Goal: Book appointment/travel/reservation

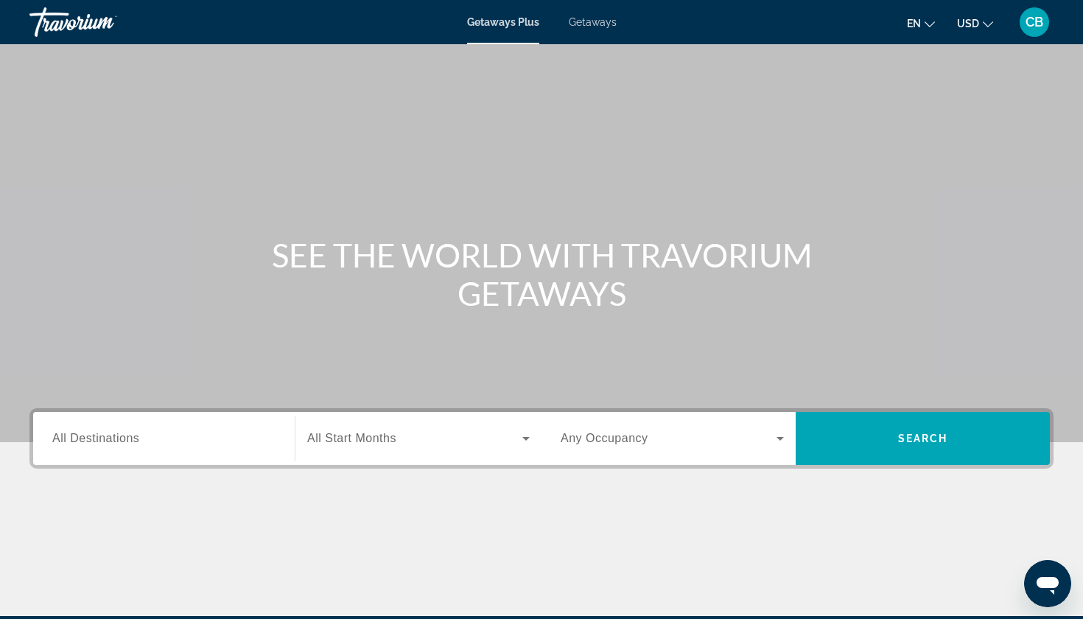
click at [356, 451] on div "Search widget" at bounding box center [418, 438] width 222 height 41
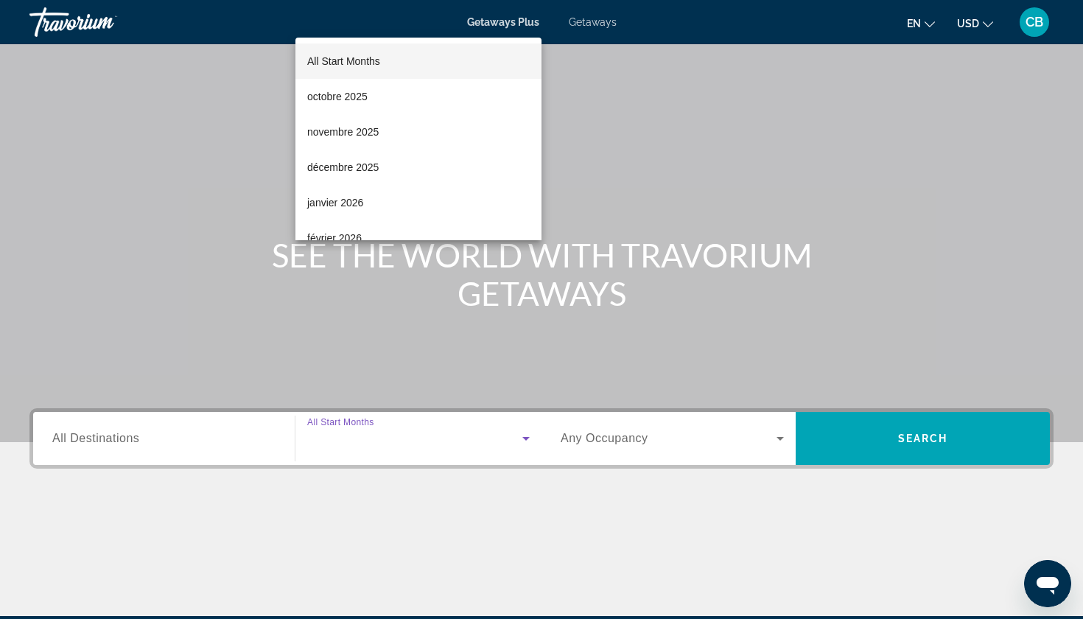
scroll to position [177, 0]
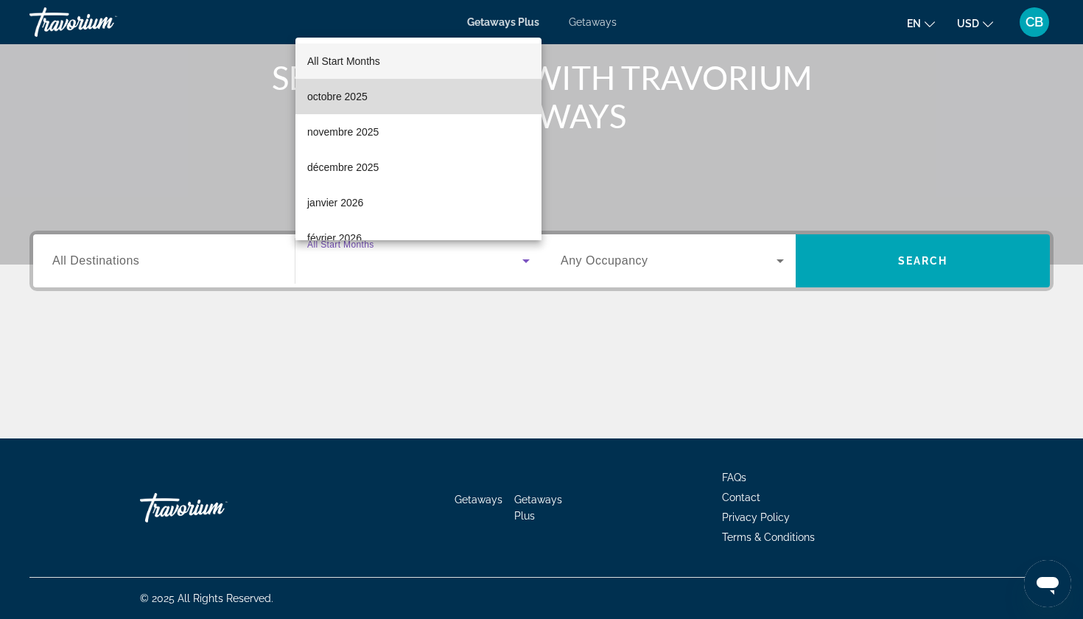
click at [385, 102] on mat-option "octobre 2025" at bounding box center [418, 96] width 246 height 35
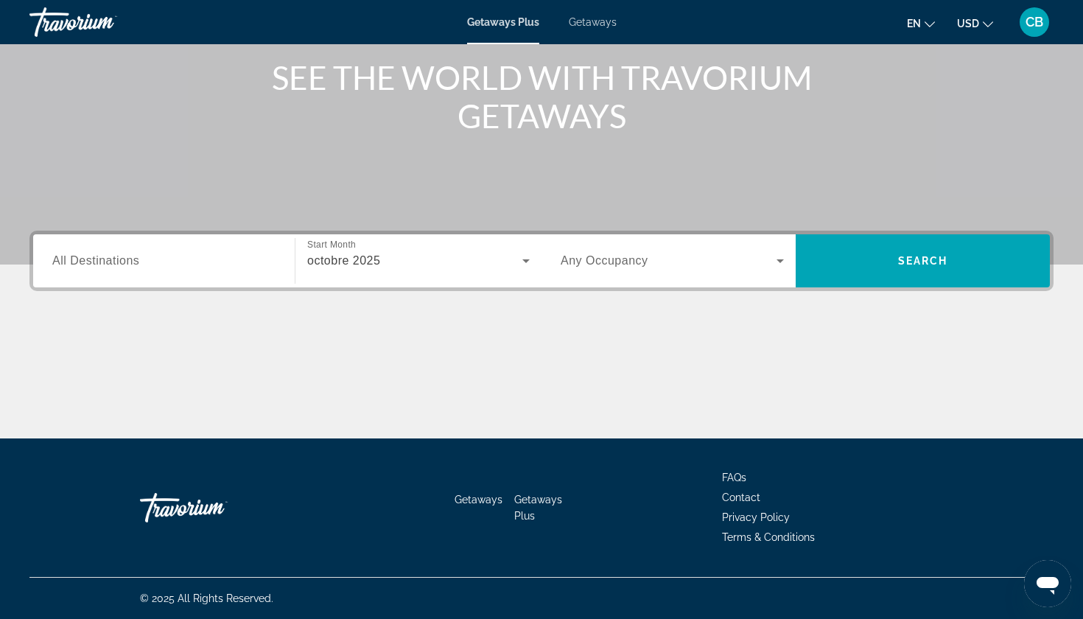
click at [701, 272] on div "Search widget" at bounding box center [671, 260] width 223 height 41
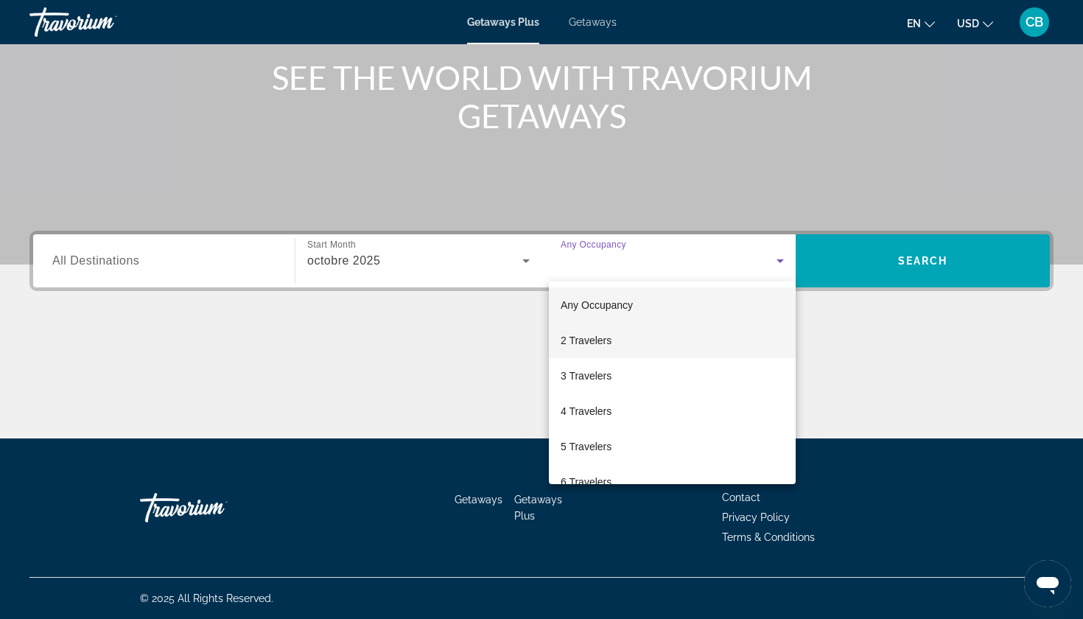
click at [616, 356] on mat-option "2 Travelers" at bounding box center [672, 340] width 247 height 35
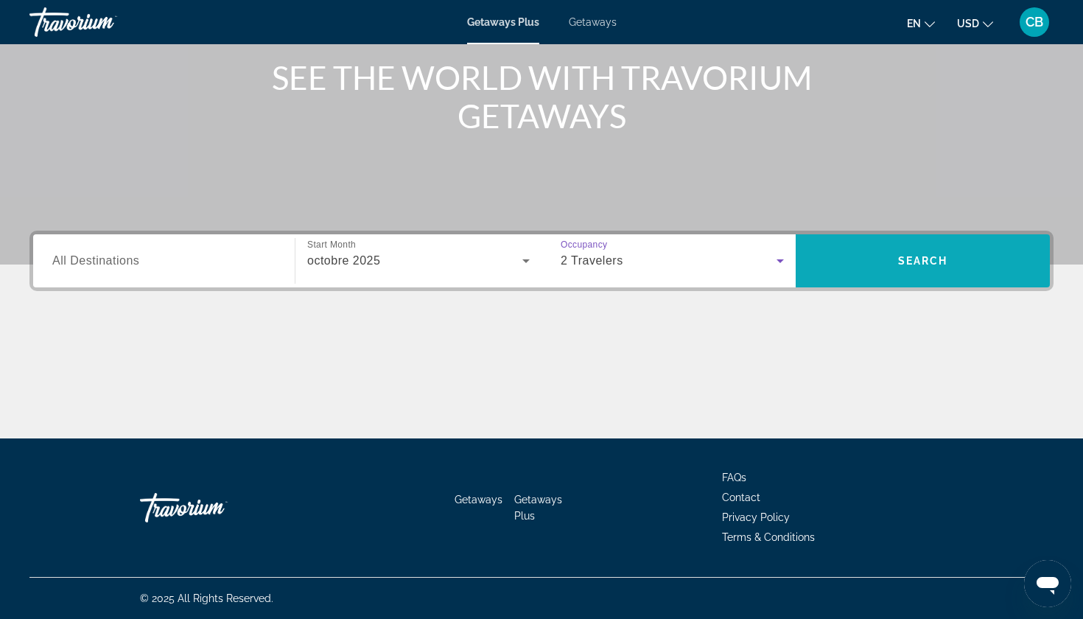
click at [868, 269] on span "Search" at bounding box center [922, 260] width 254 height 35
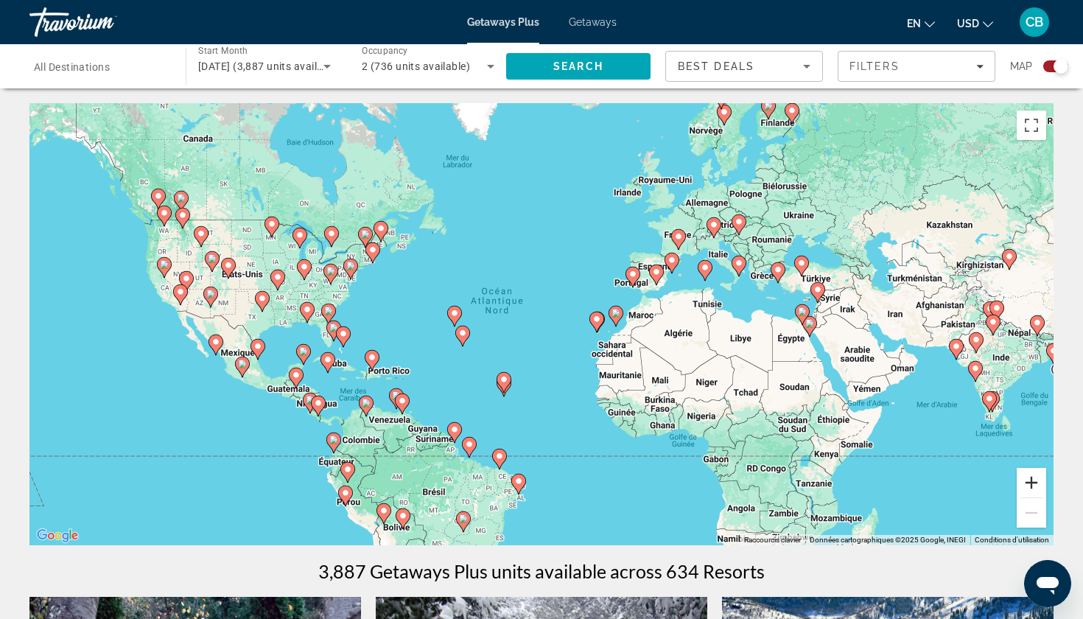
click at [1039, 481] on button "Zoom avant" at bounding box center [1030, 482] width 29 height 29
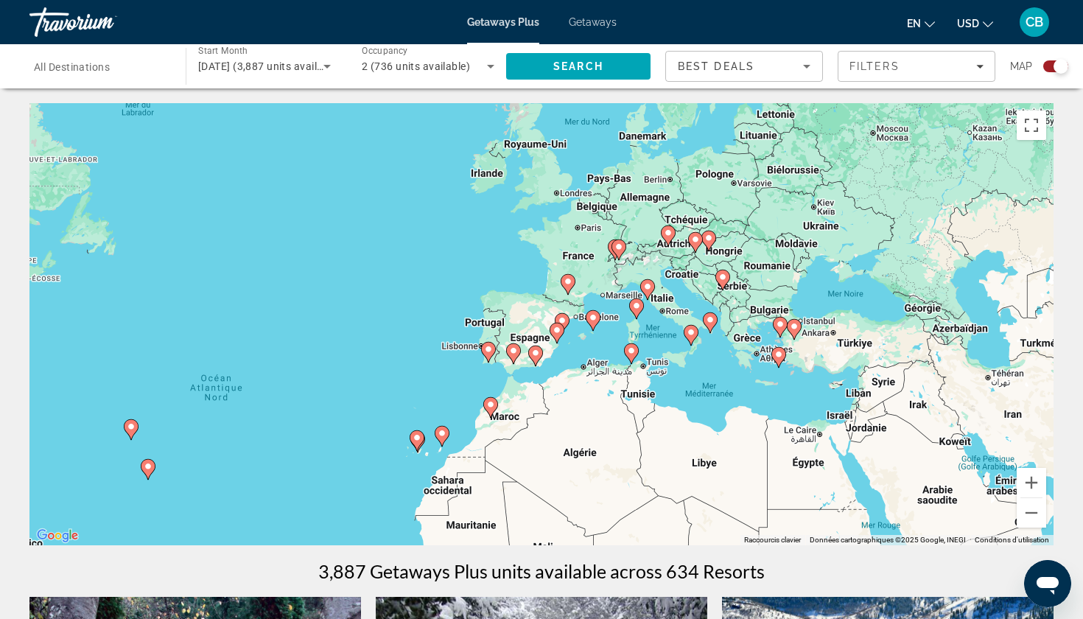
drag, startPoint x: 873, startPoint y: 270, endPoint x: 636, endPoint y: 378, distance: 260.7
click at [636, 380] on div "Pour activer le glissement avec le clavier, appuyez sur Alt+Entrée. Une fois ce…" at bounding box center [541, 324] width 1024 height 442
click at [488, 351] on image "Main content" at bounding box center [488, 349] width 9 height 9
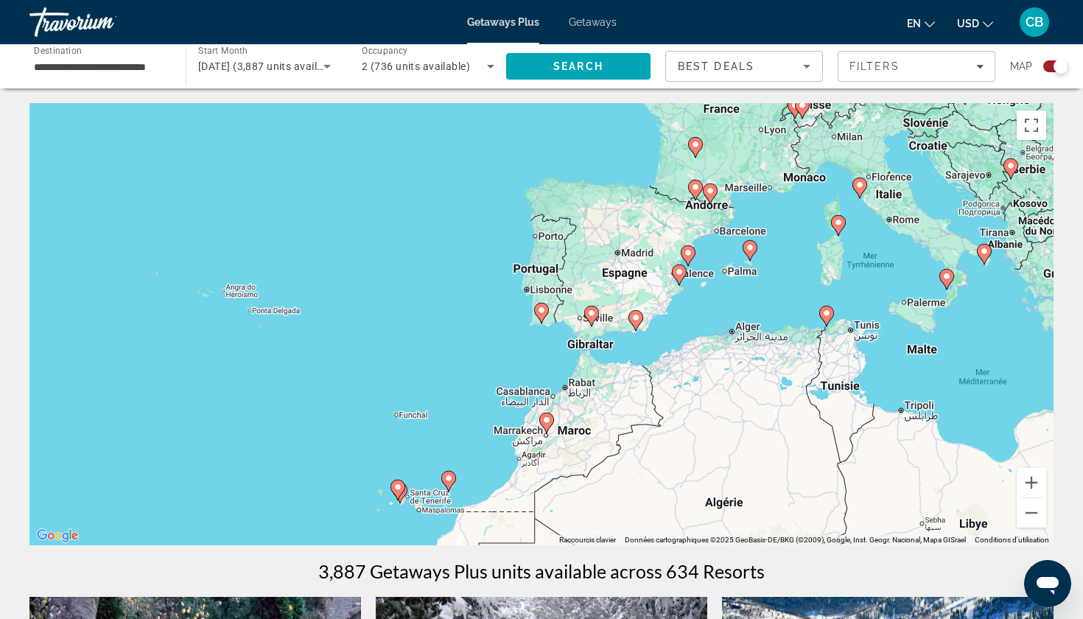
click at [541, 309] on image "Main content" at bounding box center [541, 310] width 9 height 9
type input "**********"
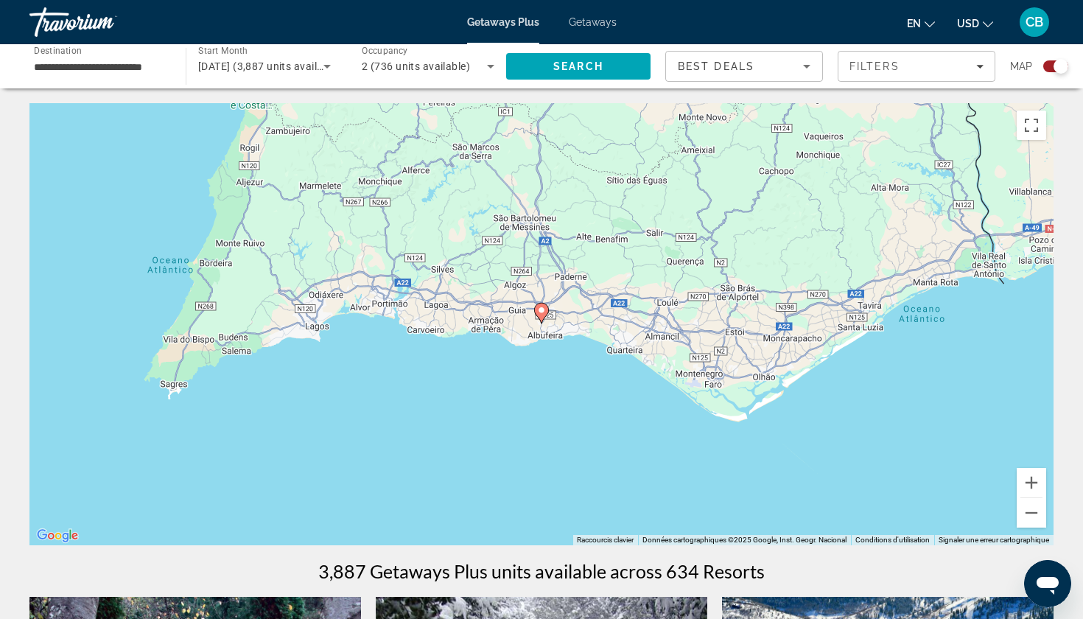
click at [541, 309] on image "Main content" at bounding box center [541, 310] width 9 height 9
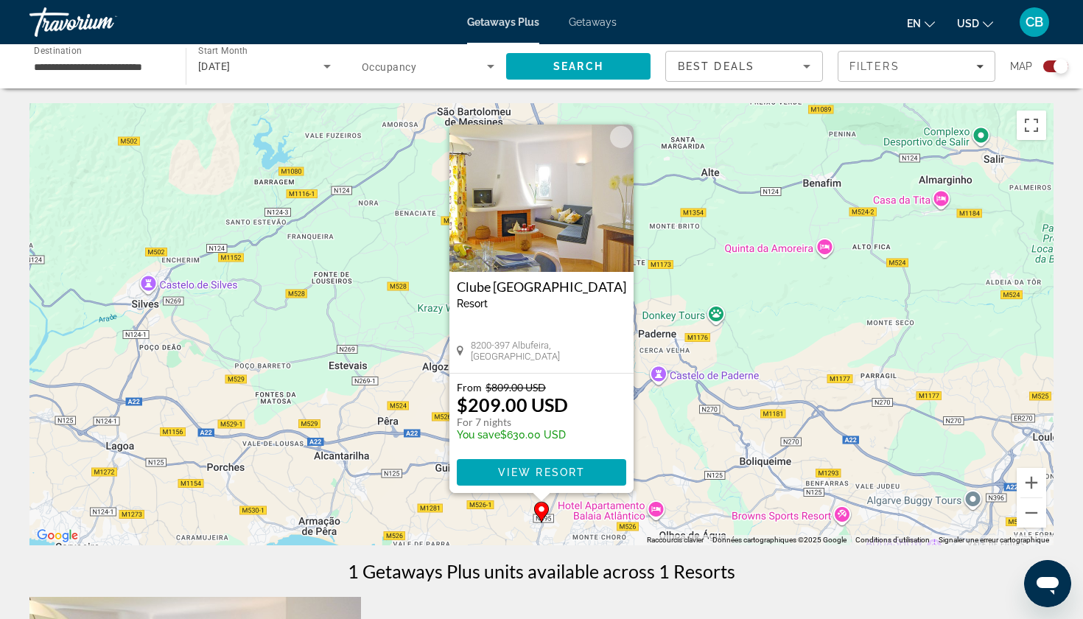
click at [803, 333] on div "Pour naviguer, appuyez sur les touches fléchées. Pour activer le glissement ave…" at bounding box center [541, 324] width 1024 height 442
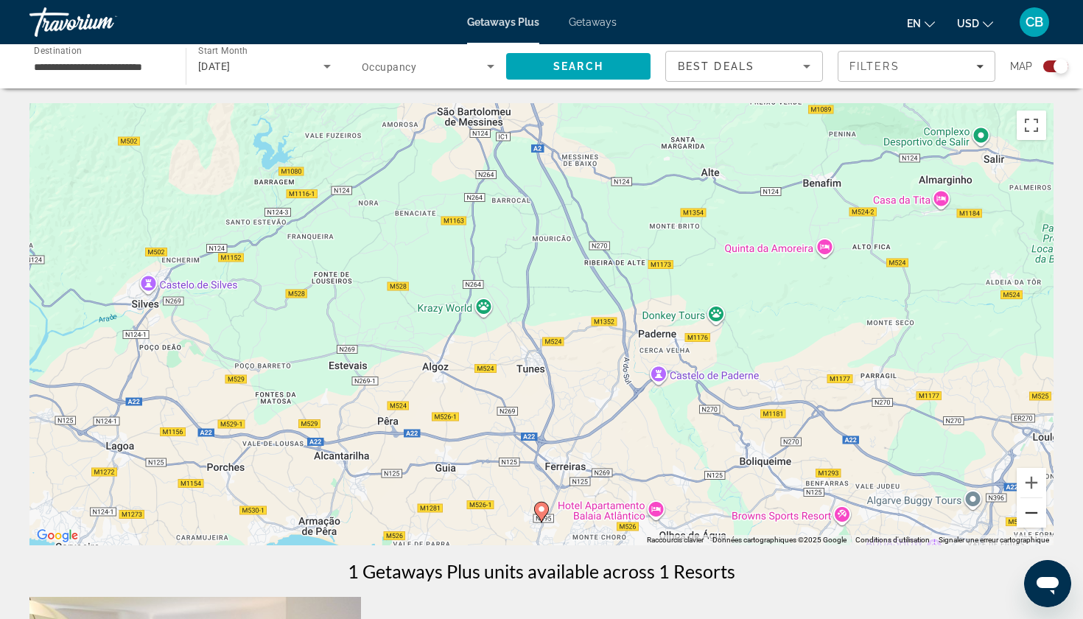
click at [1029, 519] on button "Zoom arrière" at bounding box center [1030, 512] width 29 height 29
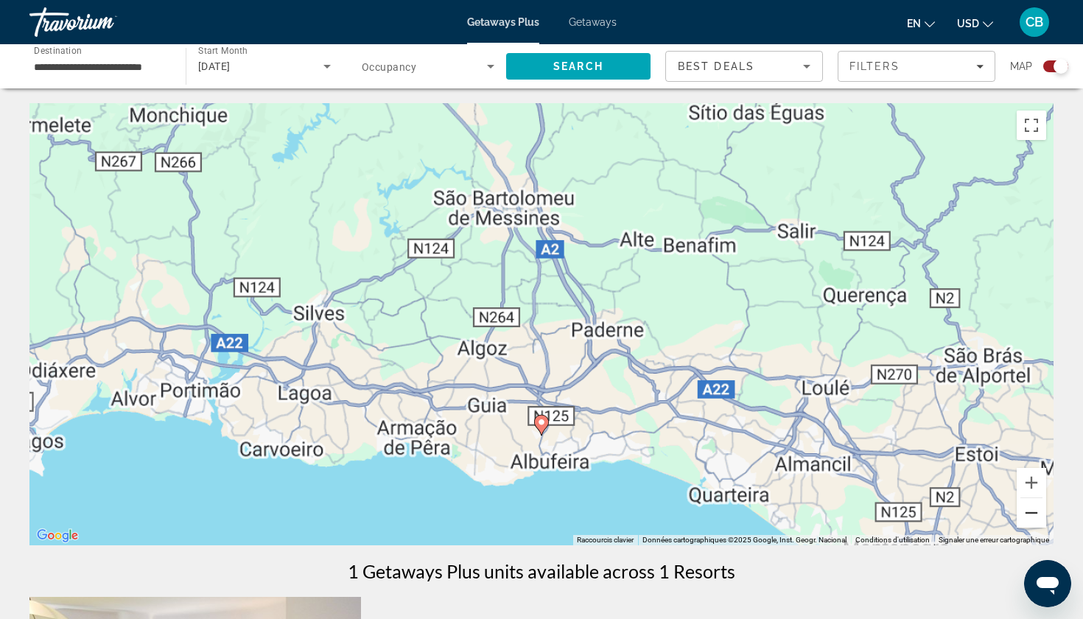
click at [1029, 519] on button "Zoom arrière" at bounding box center [1030, 512] width 29 height 29
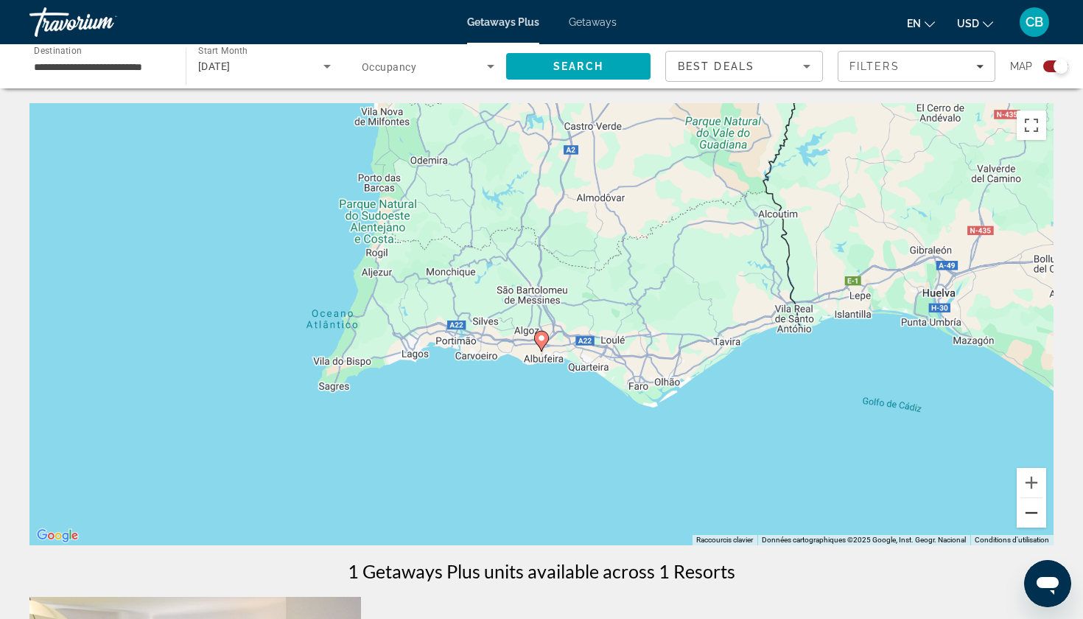
click at [1029, 519] on button "Zoom arrière" at bounding box center [1030, 512] width 29 height 29
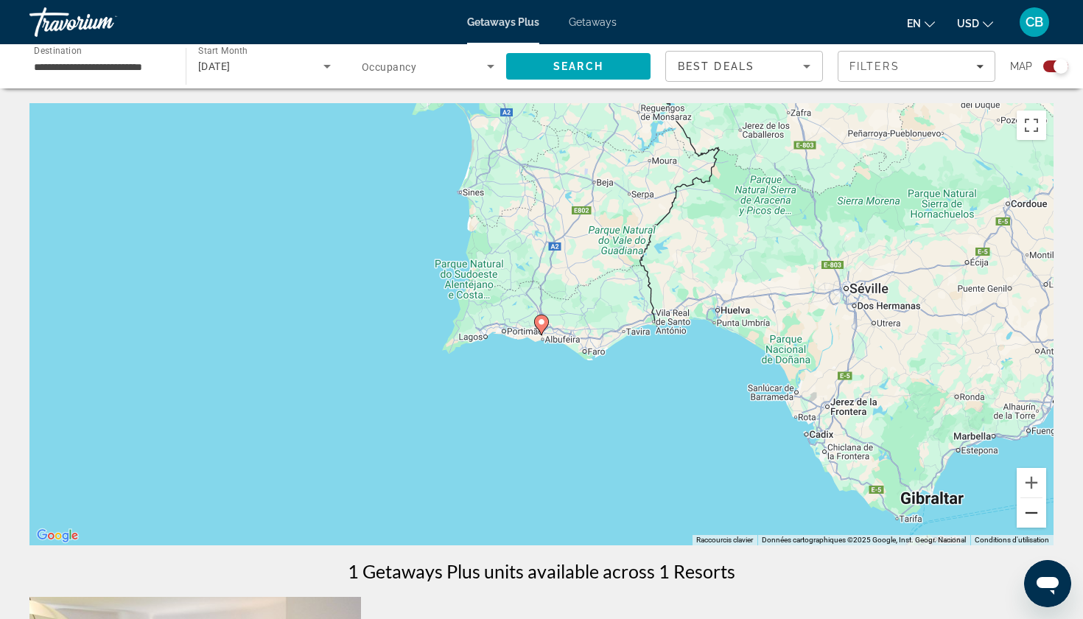
click at [1029, 519] on button "Zoom arrière" at bounding box center [1030, 512] width 29 height 29
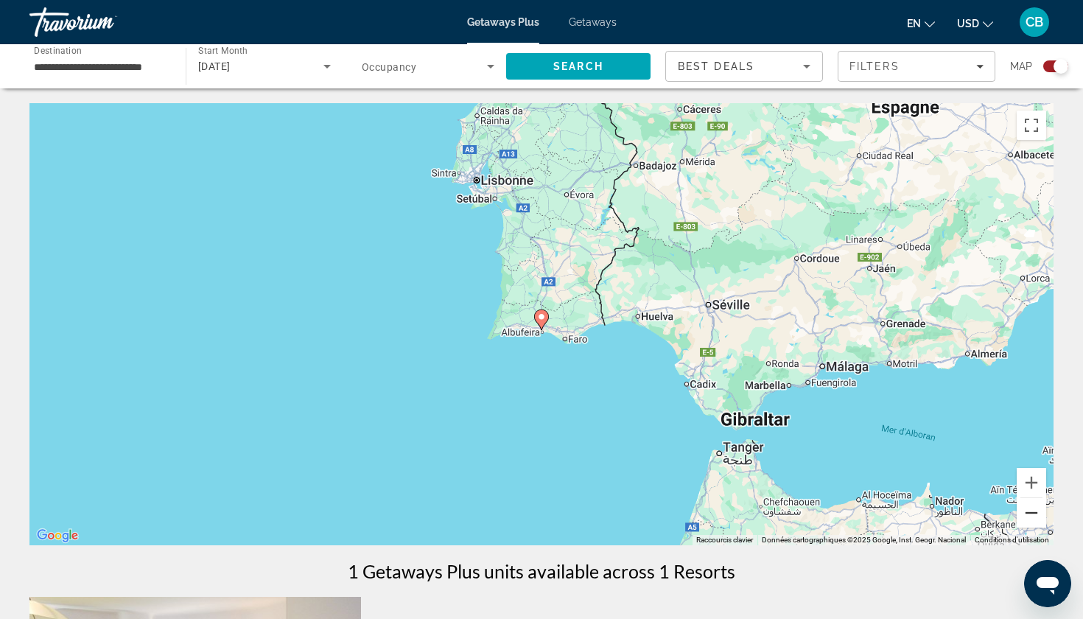
click at [1029, 519] on button "Zoom arrière" at bounding box center [1030, 512] width 29 height 29
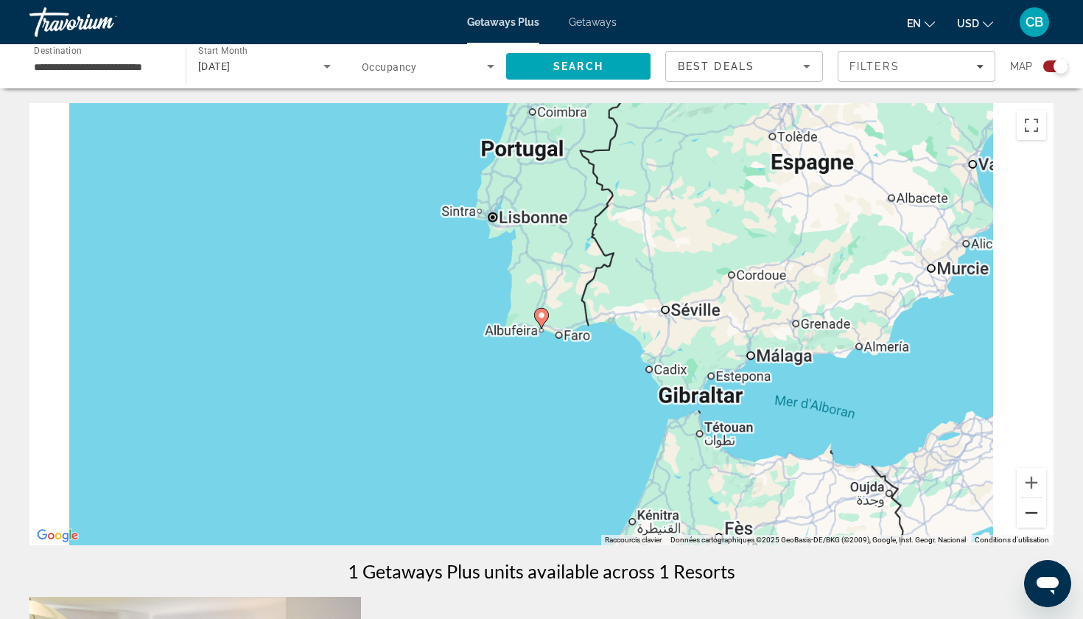
click at [1029, 519] on button "Zoom arrière" at bounding box center [1030, 512] width 29 height 29
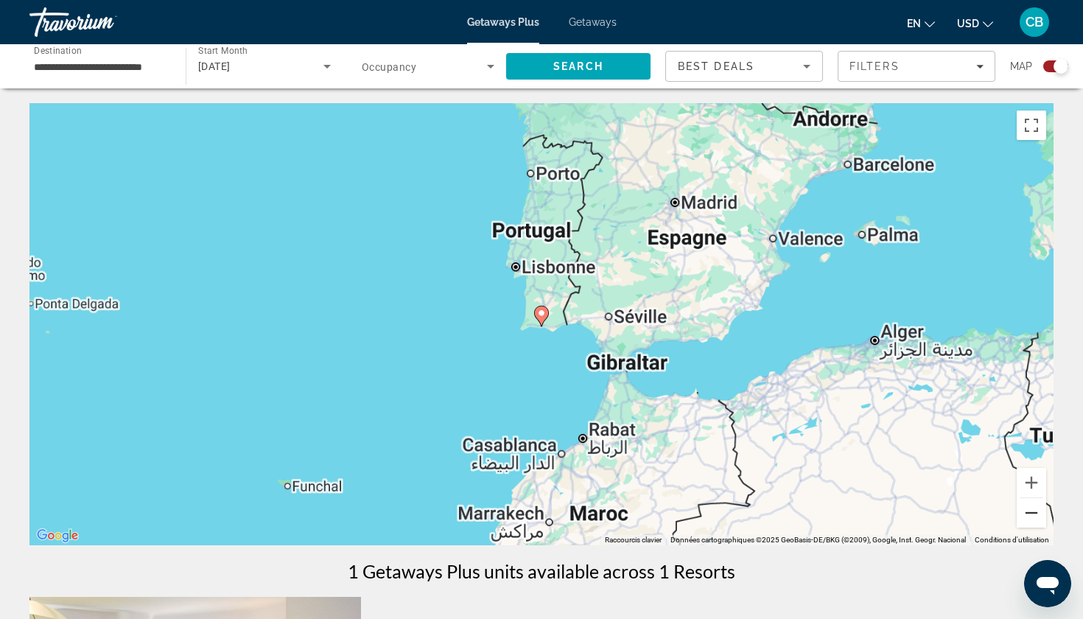
click at [1029, 519] on button "Zoom arrière" at bounding box center [1030, 512] width 29 height 29
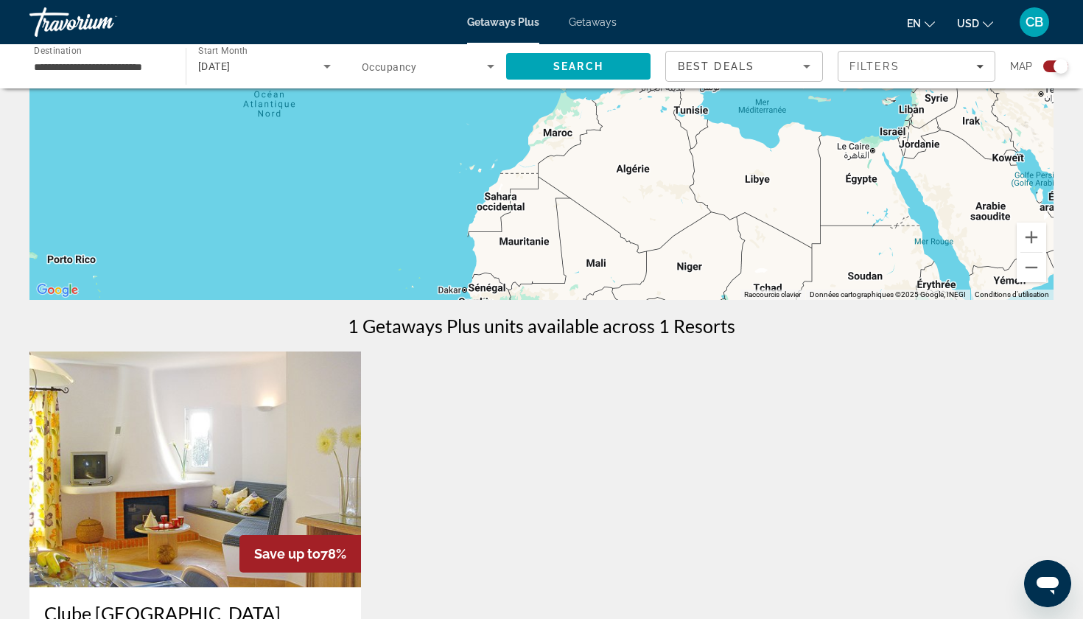
scroll to position [258, 0]
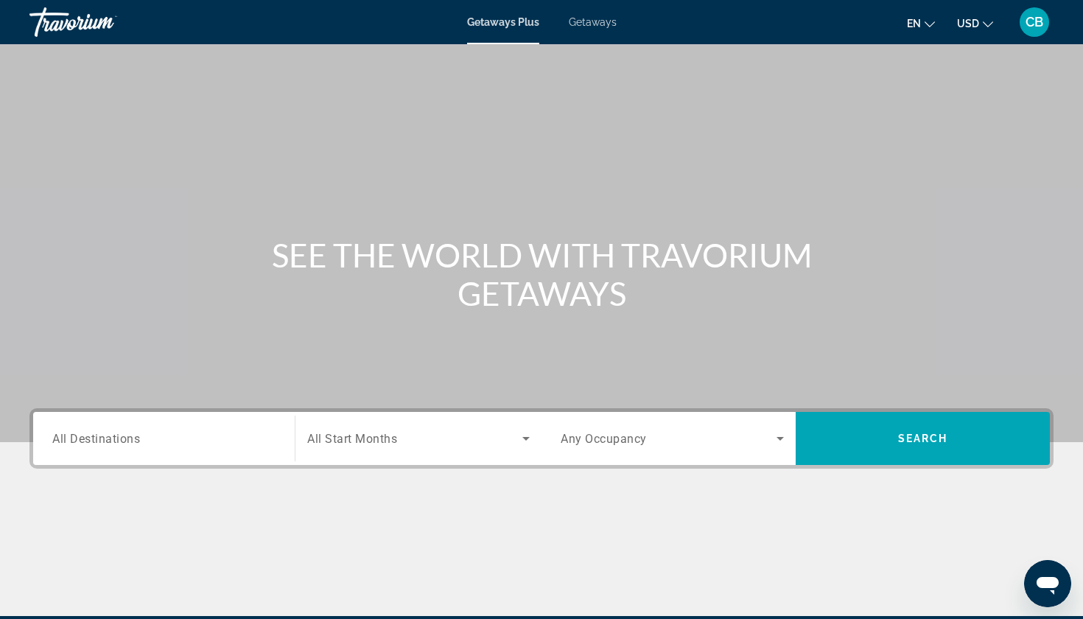
click at [331, 434] on span "All Start Months" at bounding box center [352, 439] width 90 height 14
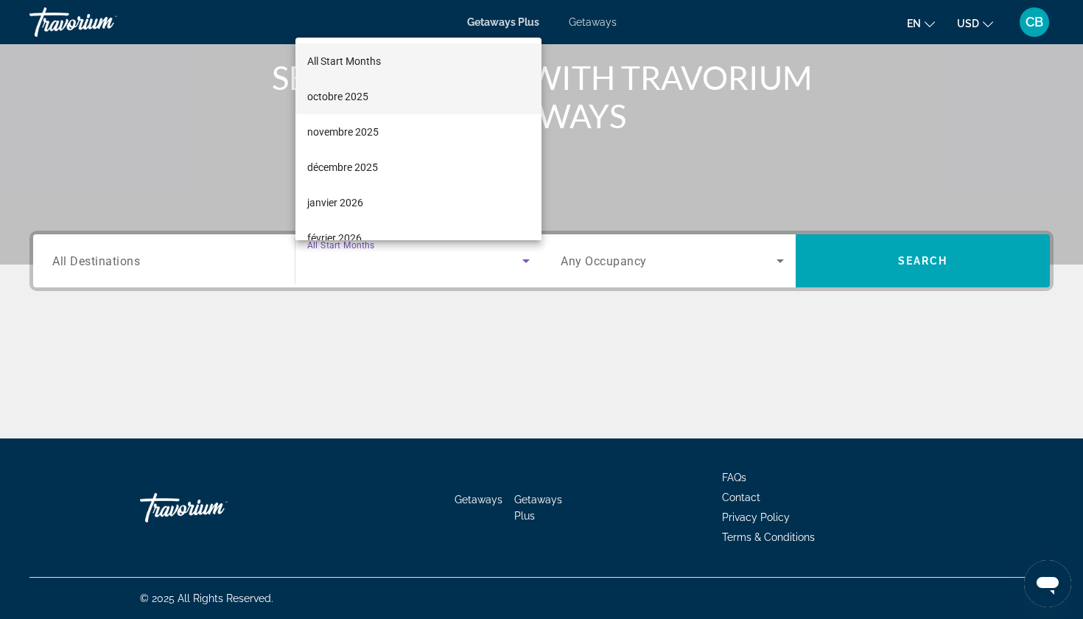
click at [353, 92] on span "octobre 2025" at bounding box center [337, 97] width 61 height 18
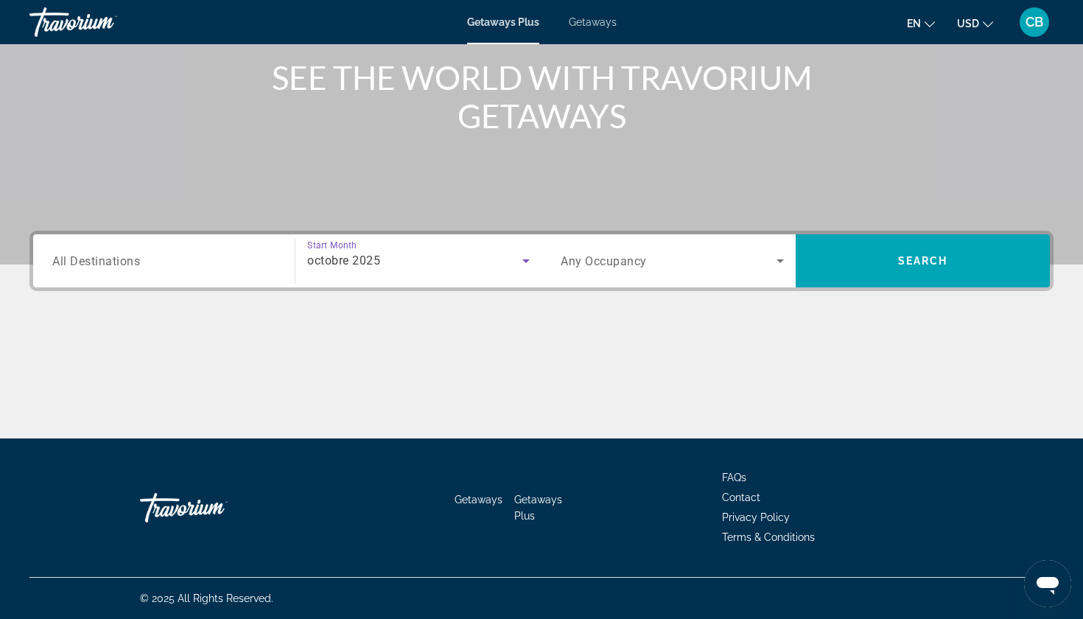
click at [733, 243] on div "Search widget" at bounding box center [671, 260] width 223 height 41
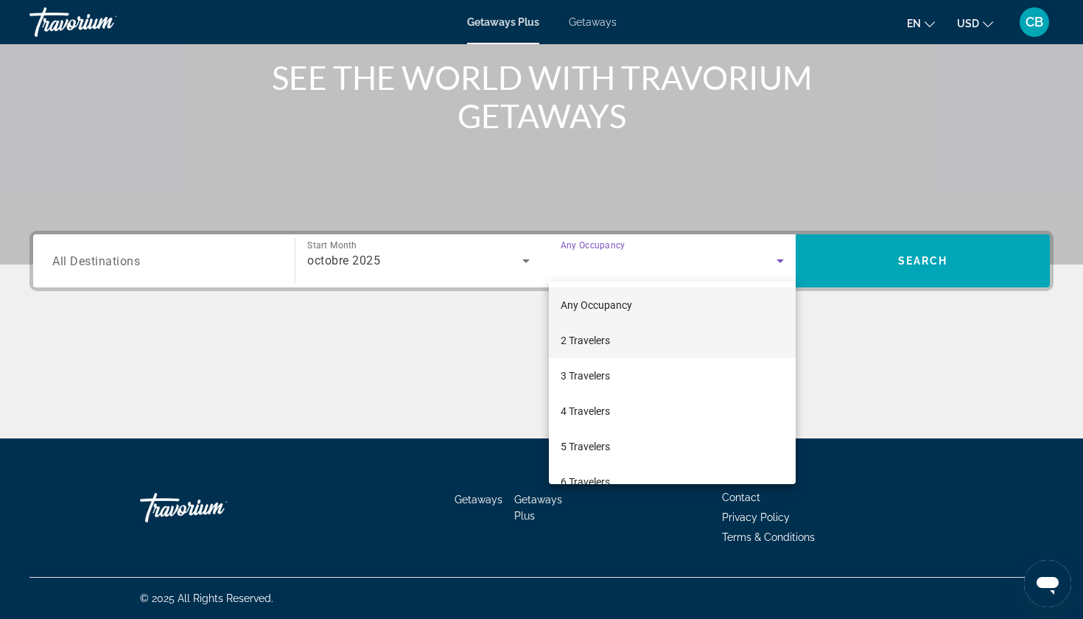
click at [683, 338] on mat-option "2 Travelers" at bounding box center [672, 340] width 247 height 35
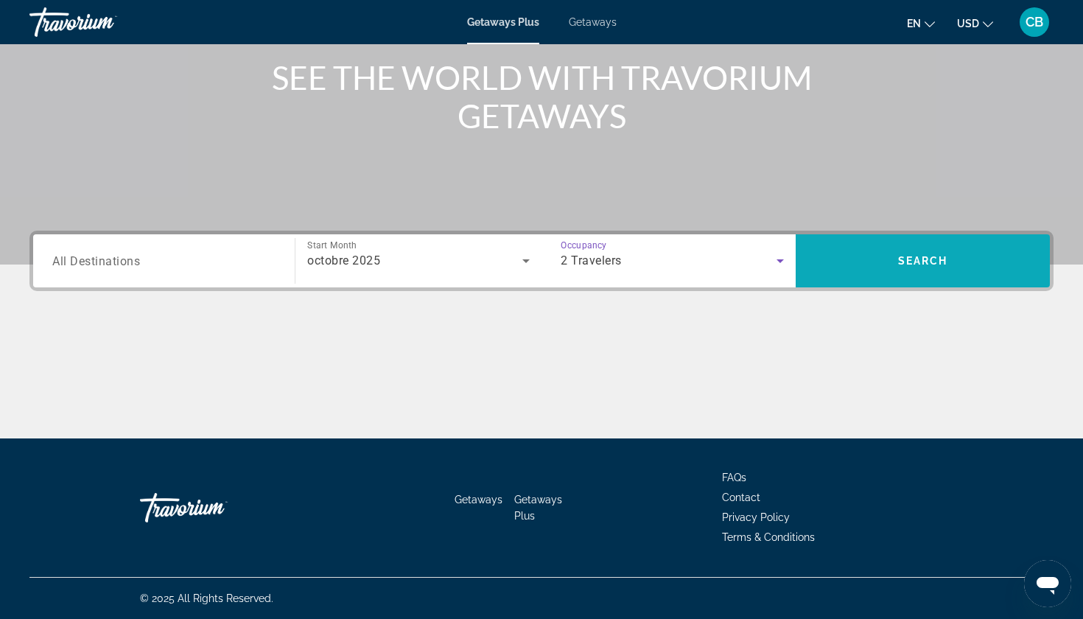
click at [906, 263] on span "Search" at bounding box center [923, 261] width 50 height 12
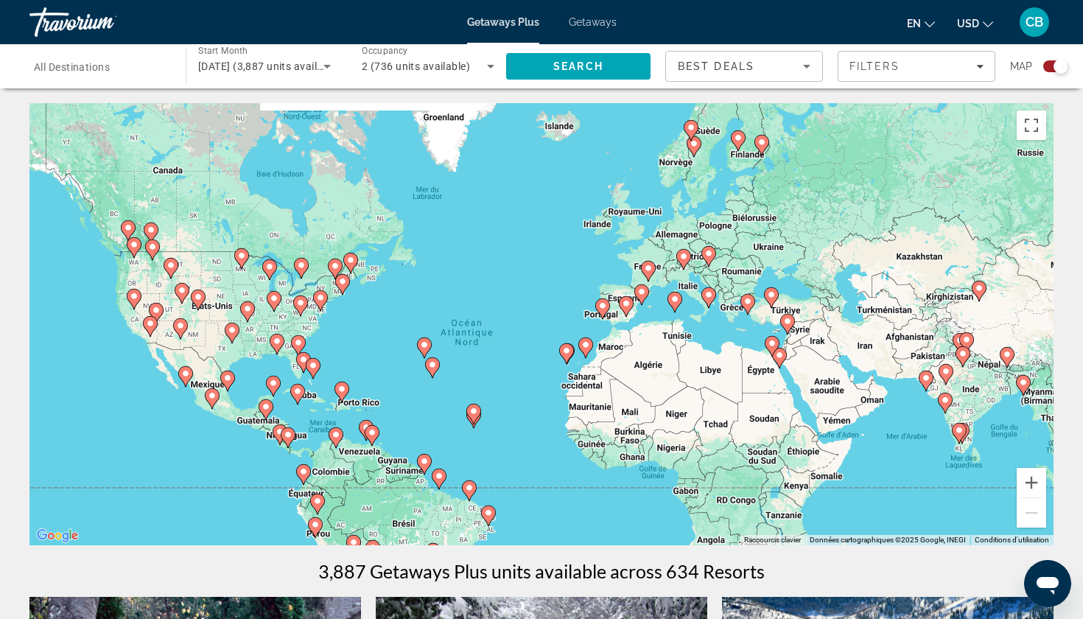
drag, startPoint x: 833, startPoint y: 294, endPoint x: 798, endPoint y: 330, distance: 50.5
click at [798, 330] on div "Pour activer le glissement avec le clavier, appuyez sur Alt+Entrée. Une fois ce…" at bounding box center [541, 324] width 1024 height 442
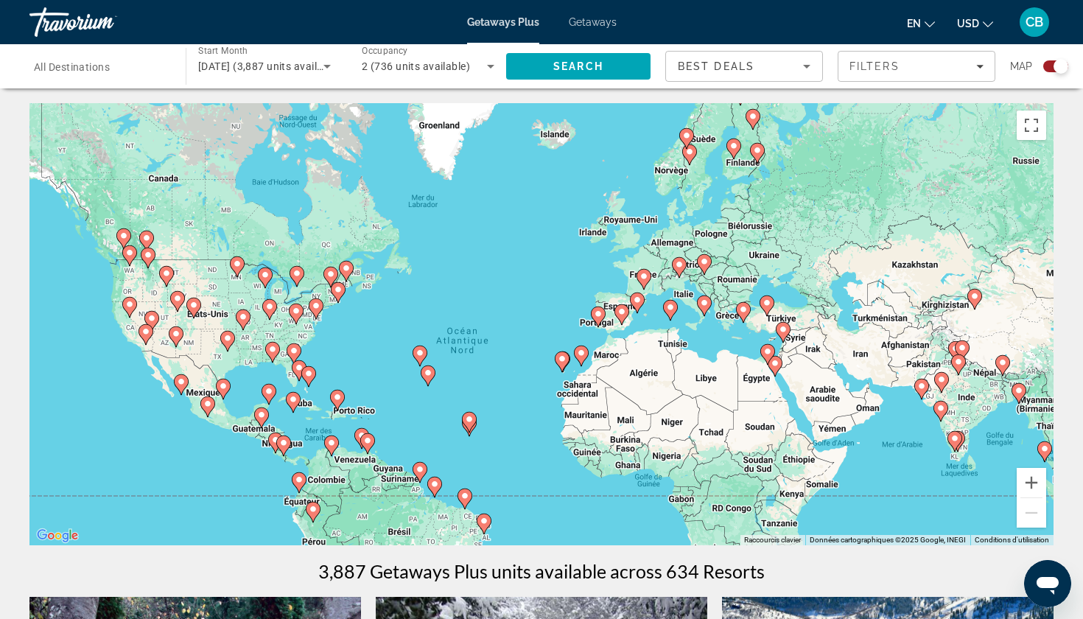
click at [1049, 475] on div "Pour activer le glissement avec le clavier, appuyez sur Alt+Entrée. Une fois ce…" at bounding box center [541, 324] width 1024 height 442
click at [1038, 484] on button "Zoom avant" at bounding box center [1030, 482] width 29 height 29
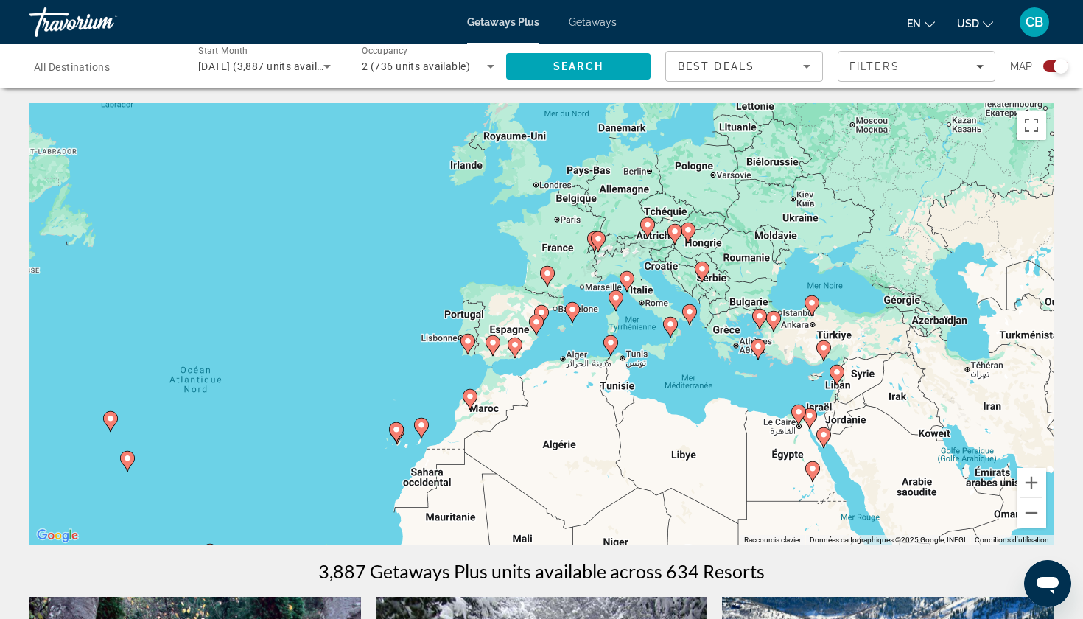
drag, startPoint x: 918, startPoint y: 341, endPoint x: 729, endPoint y: 365, distance: 190.0
click at [729, 365] on div "Pour activer le glissement avec le clavier, appuyez sur Alt+Entrée. Une fois ce…" at bounding box center [541, 324] width 1024 height 442
click at [470, 402] on icon "Main content" at bounding box center [469, 399] width 13 height 19
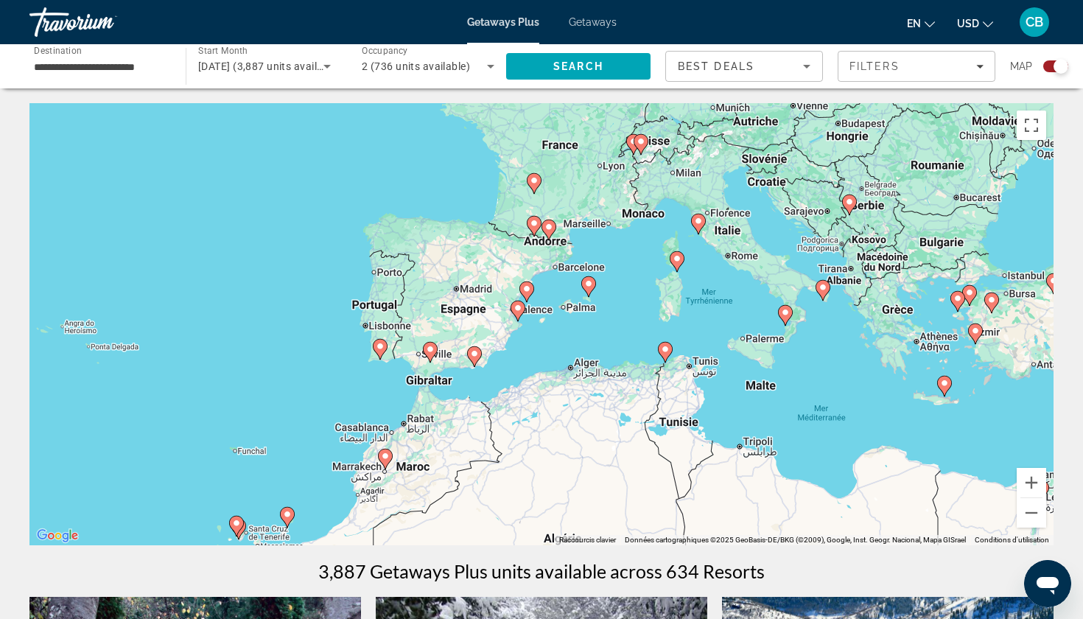
drag, startPoint x: 734, startPoint y: 314, endPoint x: 546, endPoint y: 476, distance: 248.0
click at [546, 476] on div "Pour activer le glissement avec le clavier, appuyez sur Alt+Entrée. Une fois ce…" at bounding box center [541, 324] width 1024 height 442
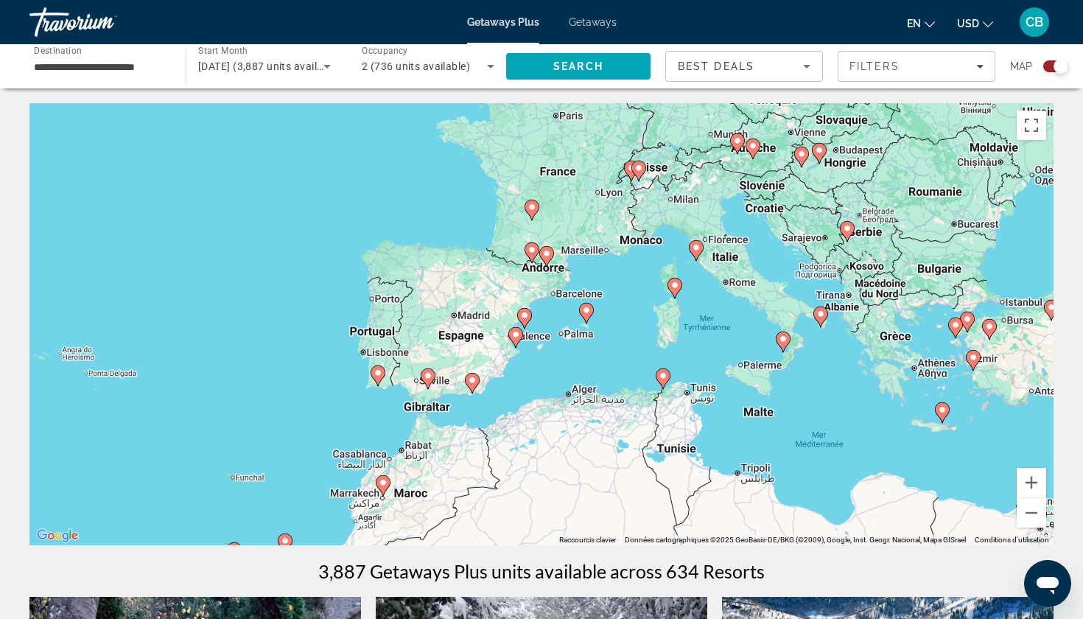
drag, startPoint x: 684, startPoint y: 360, endPoint x: 739, endPoint y: 386, distance: 60.3
click at [739, 386] on div "Pour activer le glissement avec le clavier, appuyez sur Alt+Entrée. Une fois ce…" at bounding box center [541, 324] width 1024 height 442
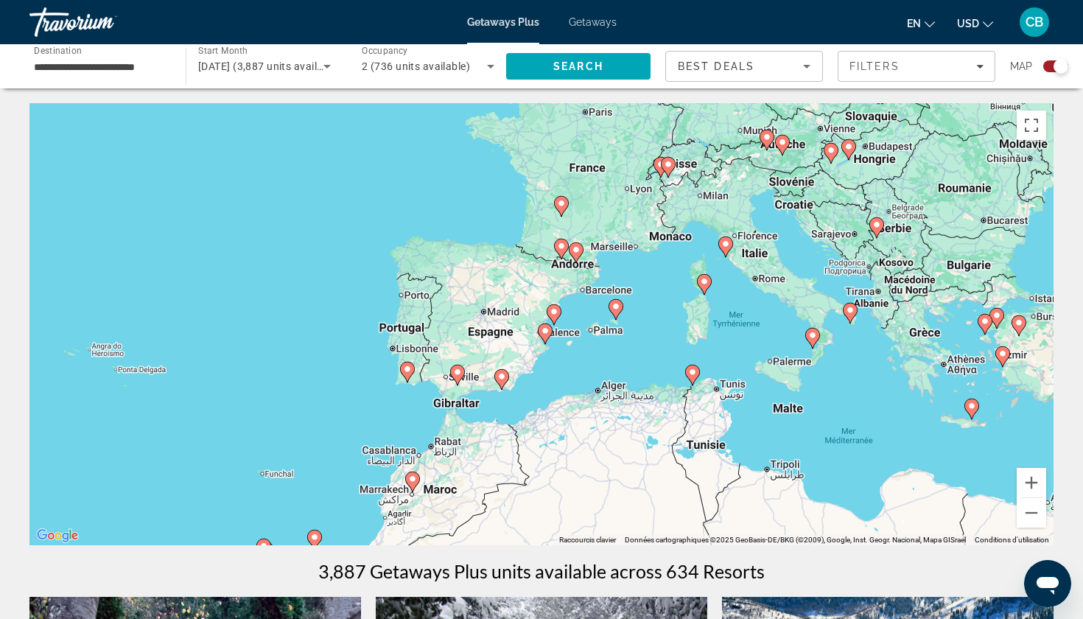
drag, startPoint x: 532, startPoint y: 446, endPoint x: 626, endPoint y: 256, distance: 211.8
click at [626, 256] on div "Pour activer le glissement avec le clavier, appuyez sur Alt+Entrée. Une fois ce…" at bounding box center [541, 324] width 1024 height 442
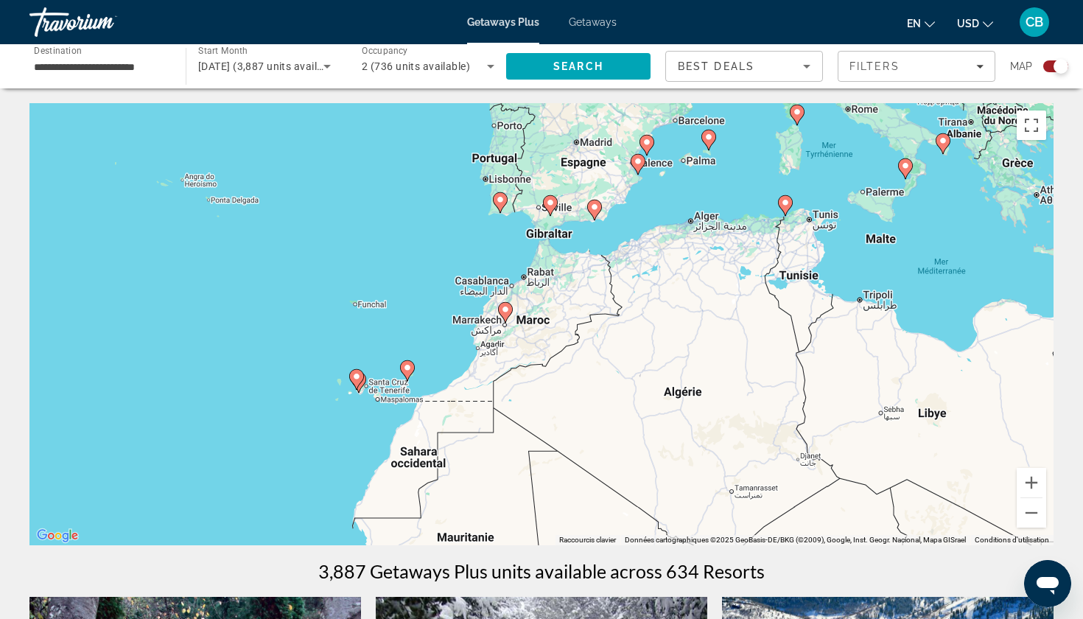
click at [503, 315] on icon "Main content" at bounding box center [505, 312] width 13 height 19
type input "**********"
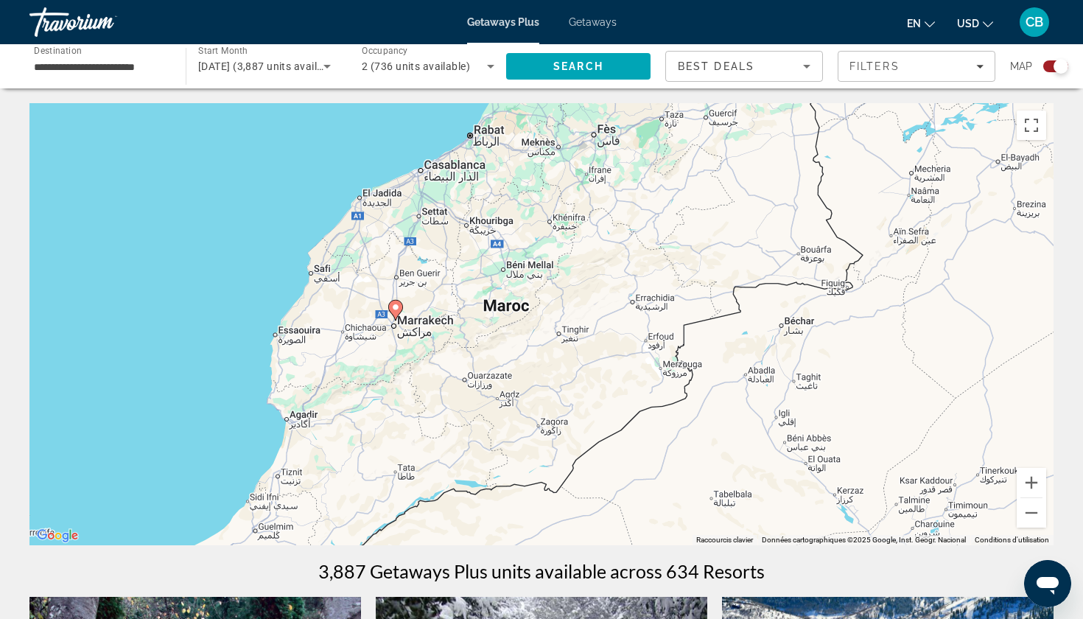
click at [399, 316] on gmp-advanced-marker "Main content" at bounding box center [395, 310] width 15 height 22
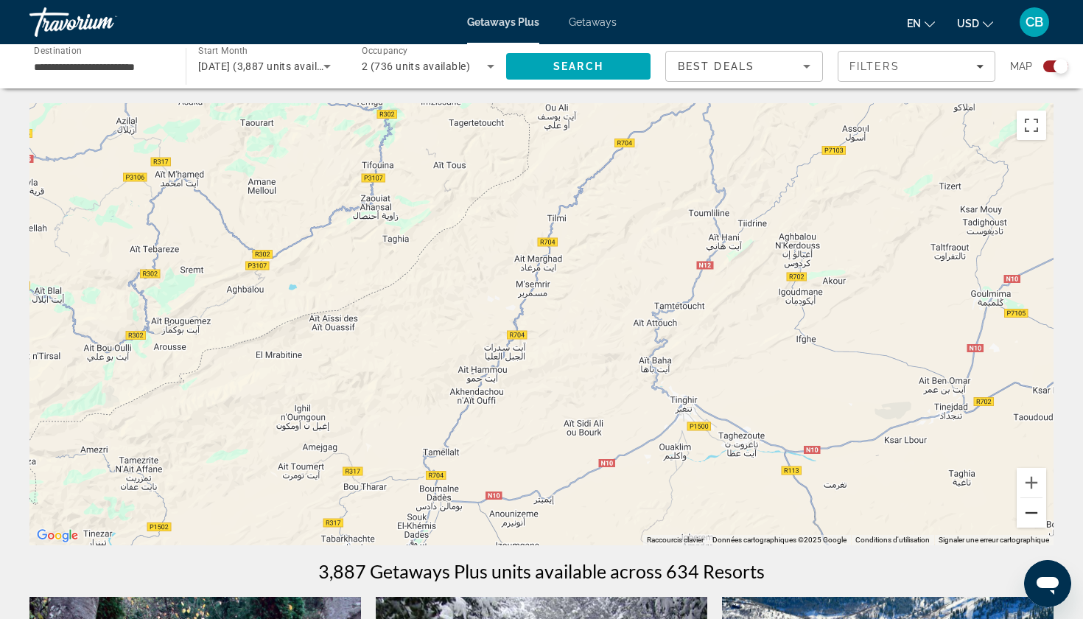
click at [1032, 512] on button "Zoom arrière" at bounding box center [1030, 512] width 29 height 29
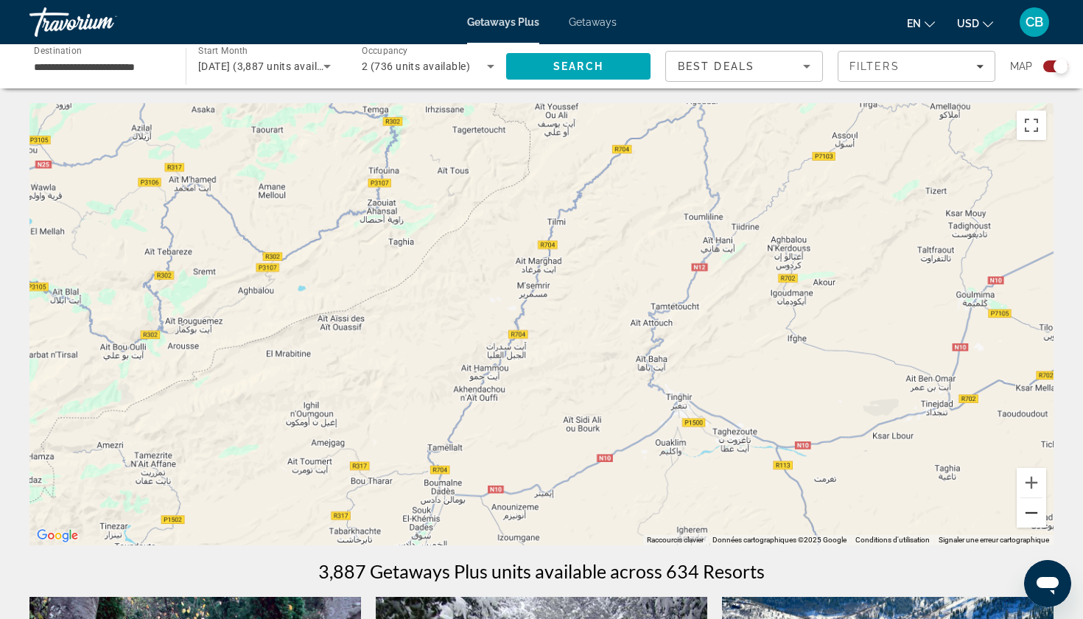
click at [1032, 512] on button "Zoom arrière" at bounding box center [1030, 512] width 29 height 29
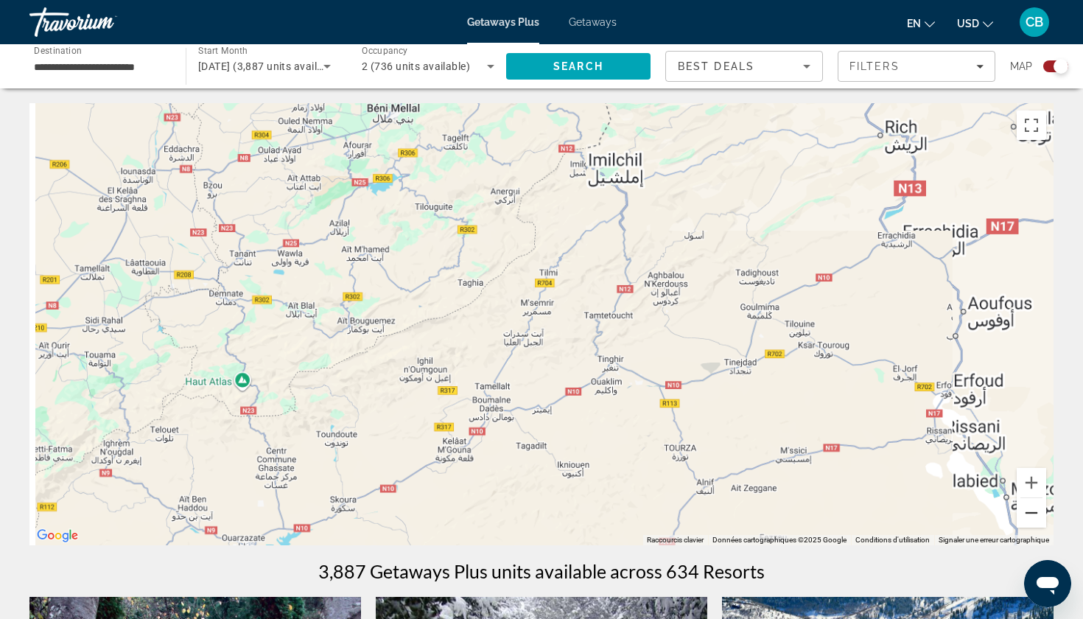
click at [1032, 512] on button "Zoom arrière" at bounding box center [1030, 512] width 29 height 29
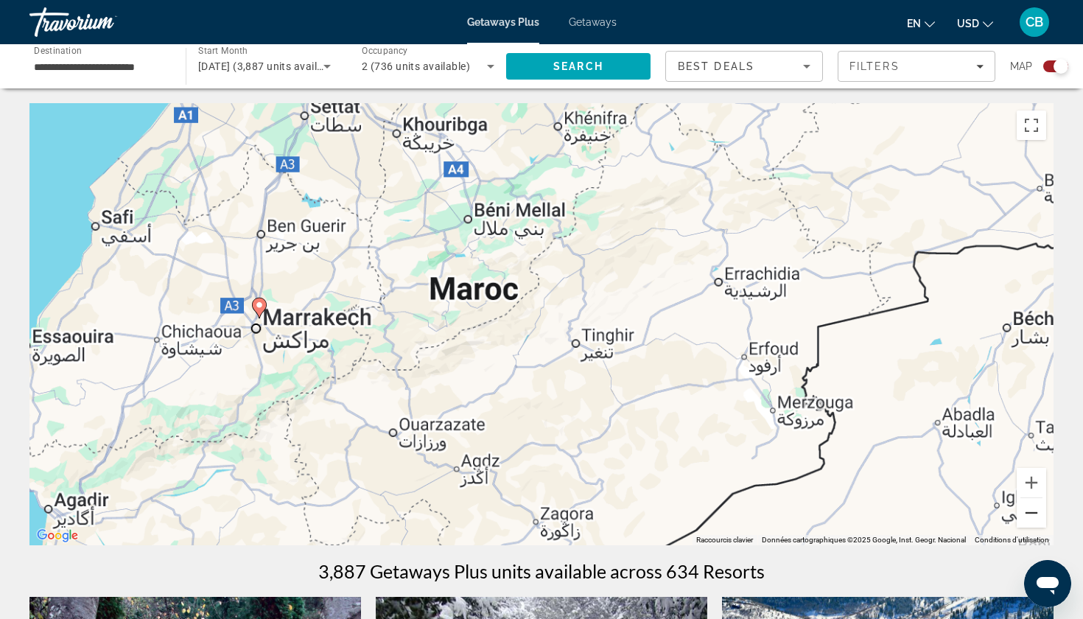
click at [1032, 512] on button "Zoom arrière" at bounding box center [1030, 512] width 29 height 29
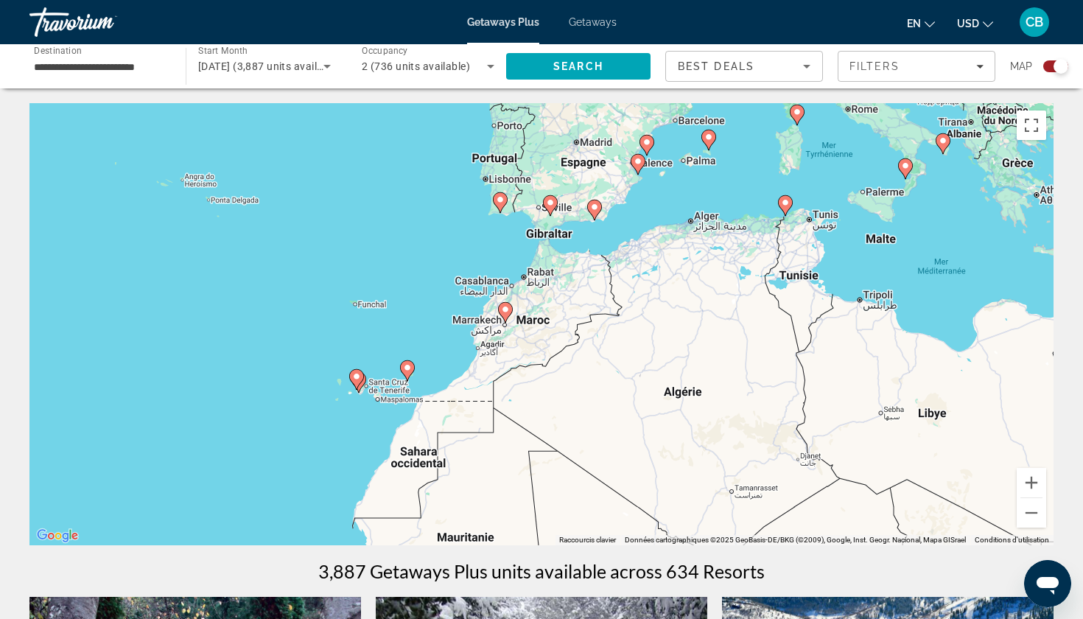
click at [502, 311] on image "Main content" at bounding box center [505, 309] width 9 height 9
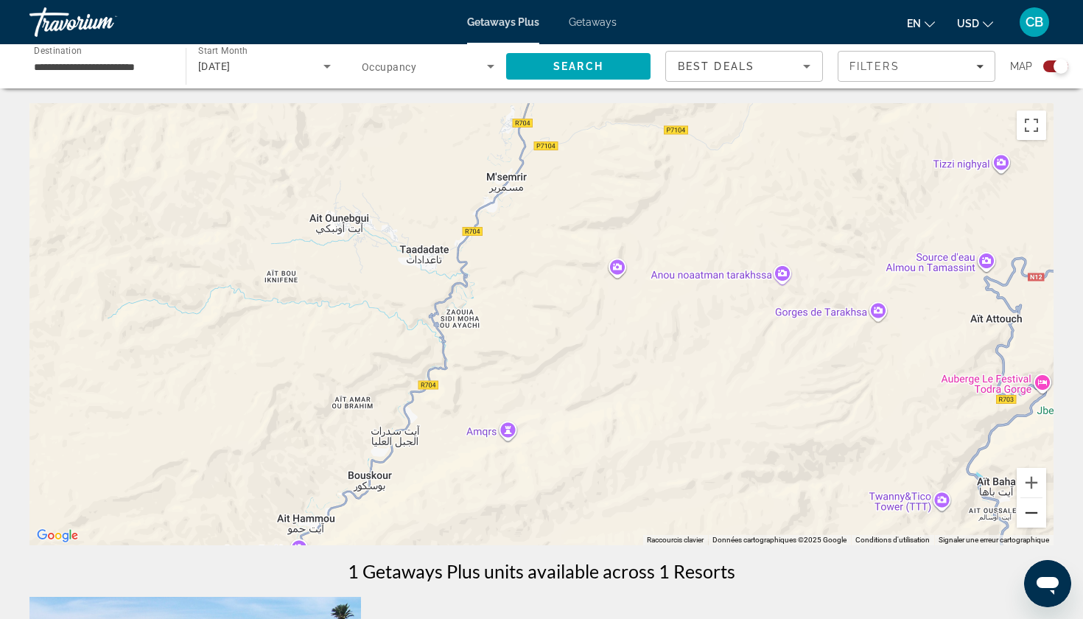
click at [1041, 513] on button "Zoom arrière" at bounding box center [1030, 512] width 29 height 29
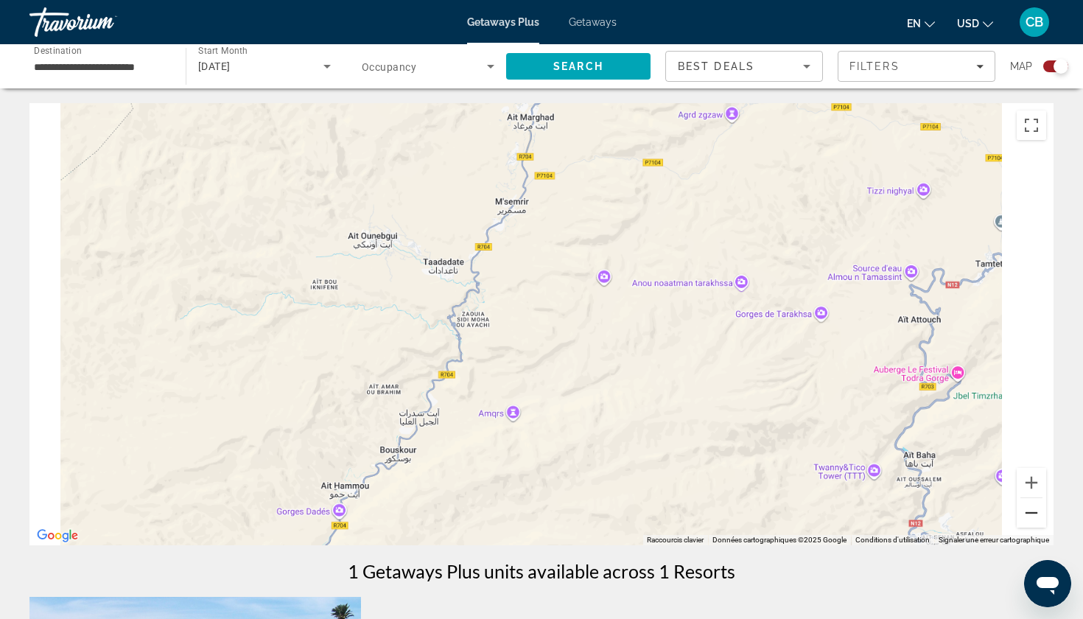
click at [1041, 513] on button "Zoom arrière" at bounding box center [1030, 512] width 29 height 29
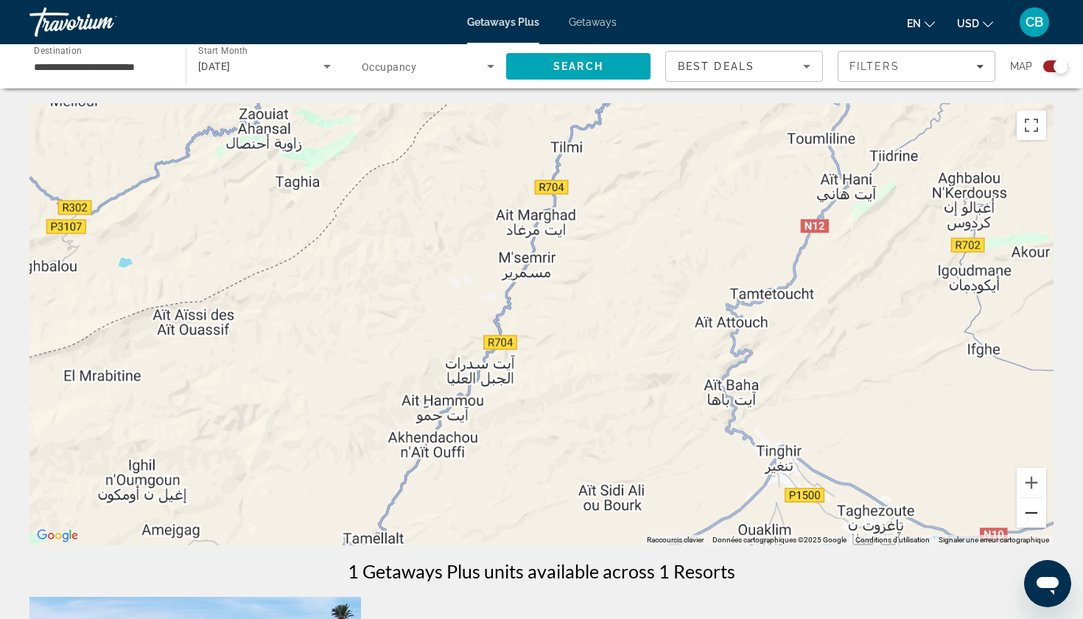
click at [1041, 513] on button "Zoom arrière" at bounding box center [1030, 512] width 29 height 29
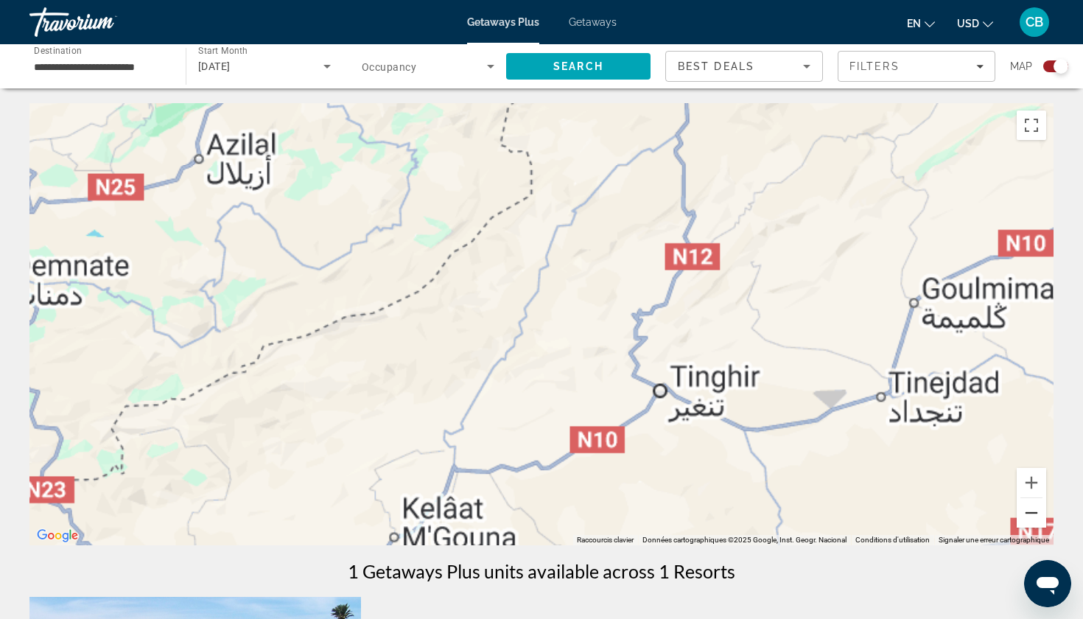
click at [1041, 513] on button "Zoom arrière" at bounding box center [1030, 512] width 29 height 29
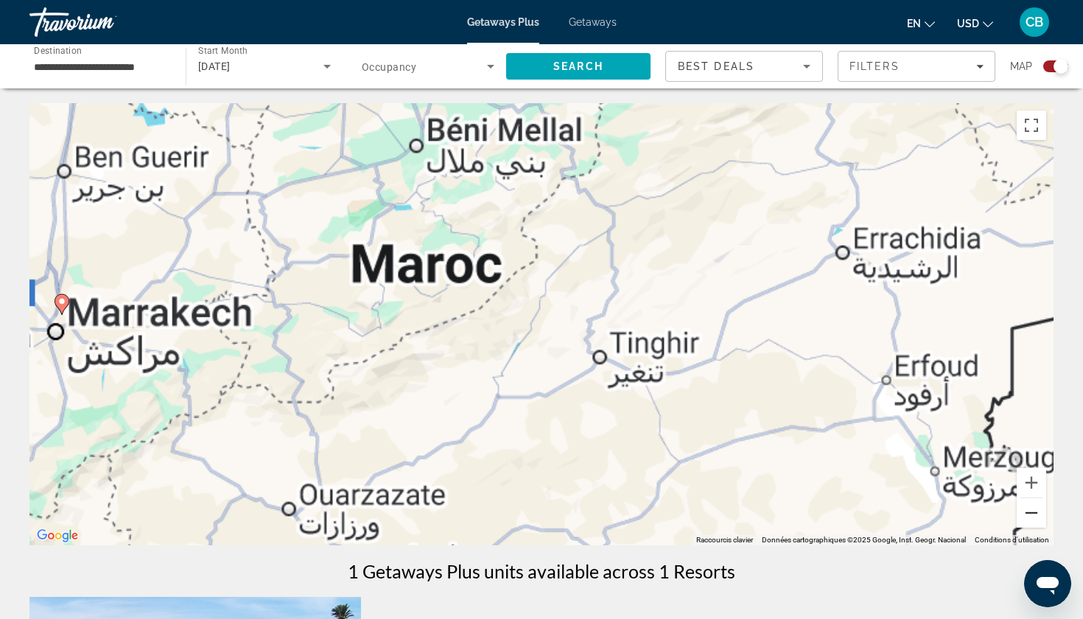
click at [1041, 513] on button "Zoom arrière" at bounding box center [1030, 512] width 29 height 29
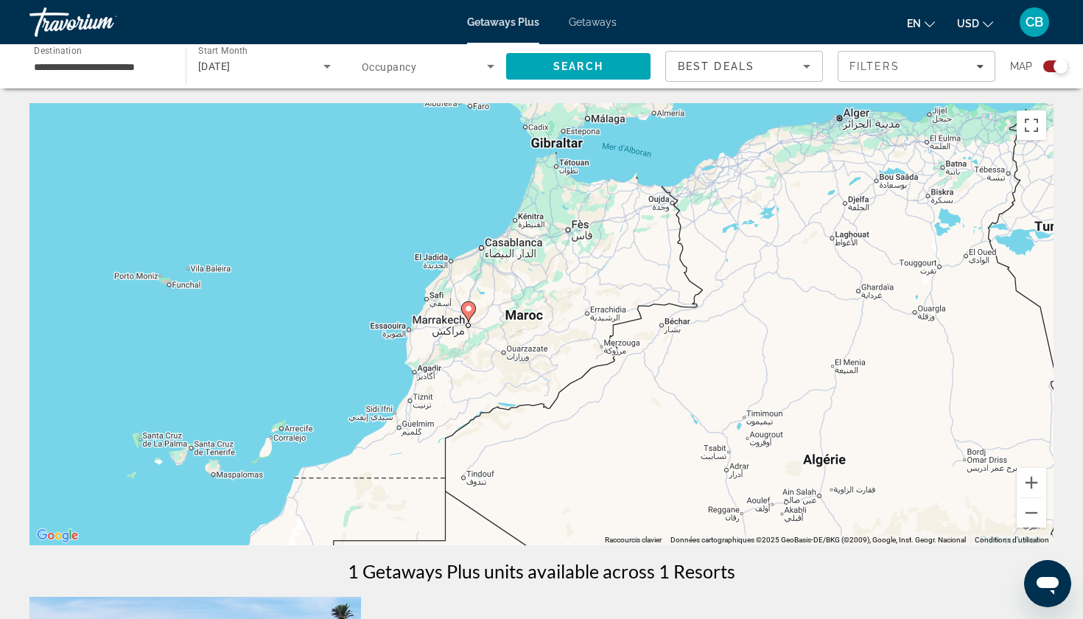
click at [466, 306] on image "Main content" at bounding box center [468, 308] width 9 height 9
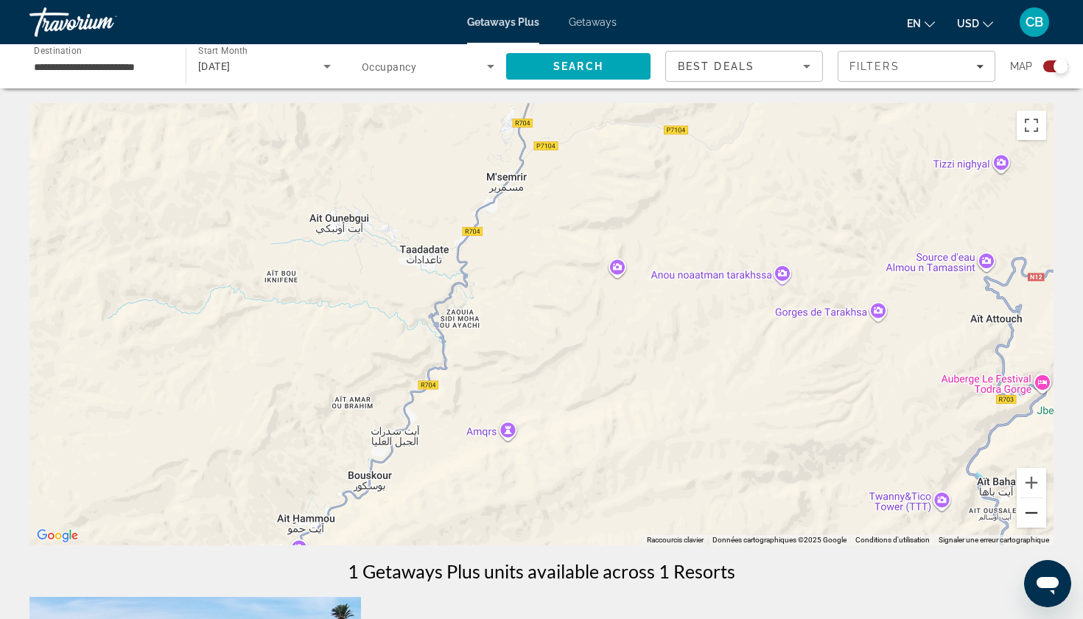
click at [1036, 516] on button "Zoom arrière" at bounding box center [1030, 512] width 29 height 29
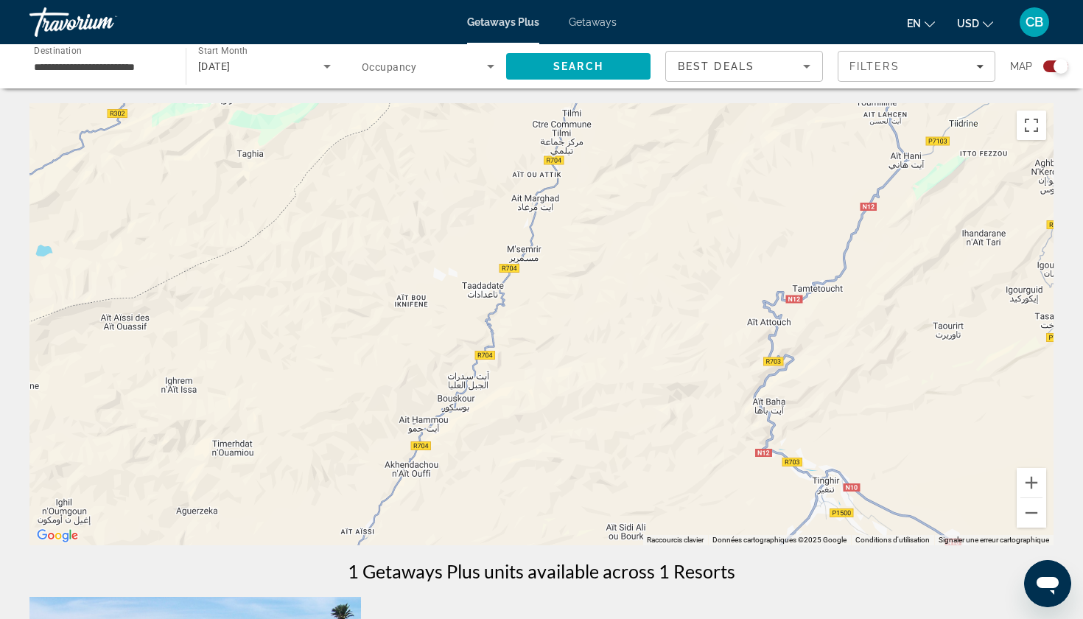
click at [765, 41] on mat-toolbar "Getaways Plus Getaways en English Español Français Italiano Português русский U…" at bounding box center [541, 22] width 1083 height 44
click at [770, 62] on div "Best Deals" at bounding box center [739, 66] width 125 height 18
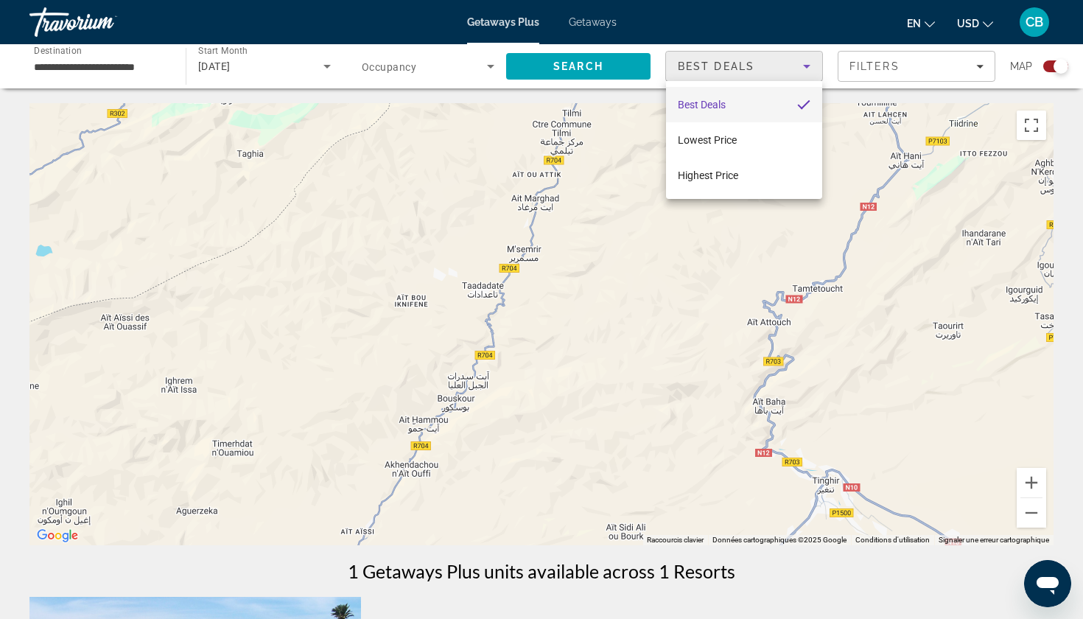
click at [900, 92] on div at bounding box center [541, 309] width 1083 height 619
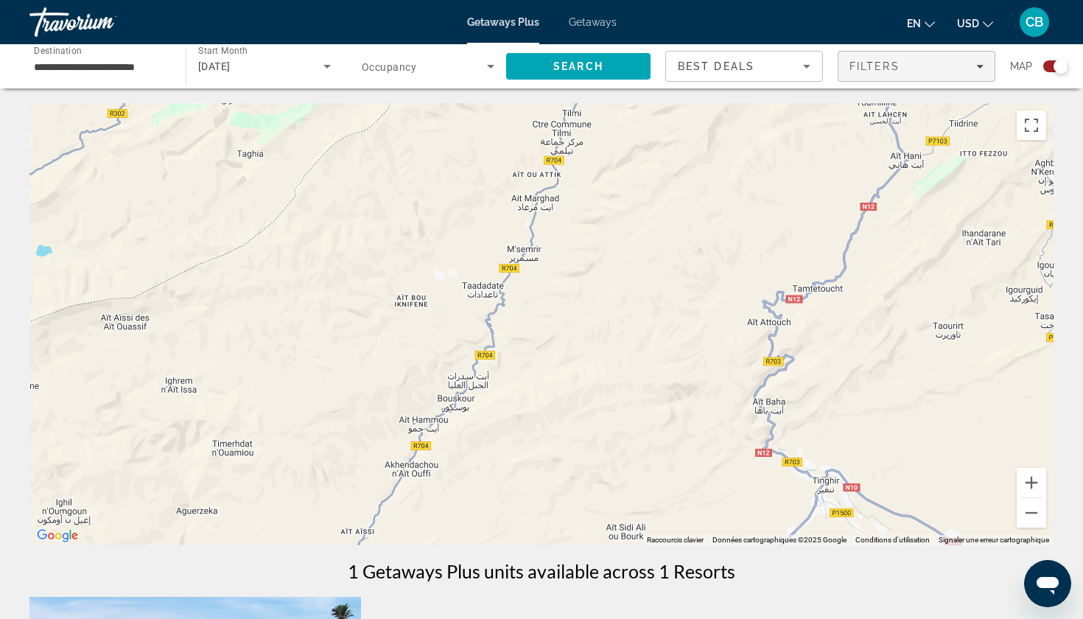
click at [890, 71] on span "Filters" at bounding box center [874, 66] width 50 height 12
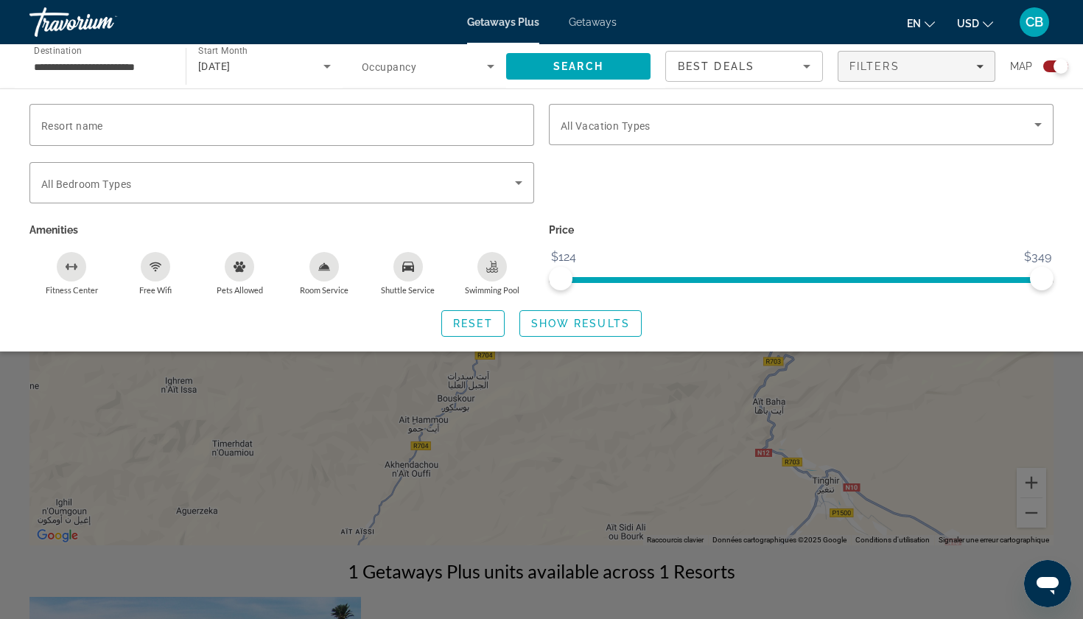
click at [407, 71] on span "Occupancy" at bounding box center [389, 67] width 54 height 12
click at [402, 70] on div at bounding box center [541, 309] width 1083 height 619
click at [638, 133] on div "Search widget" at bounding box center [800, 124] width 481 height 41
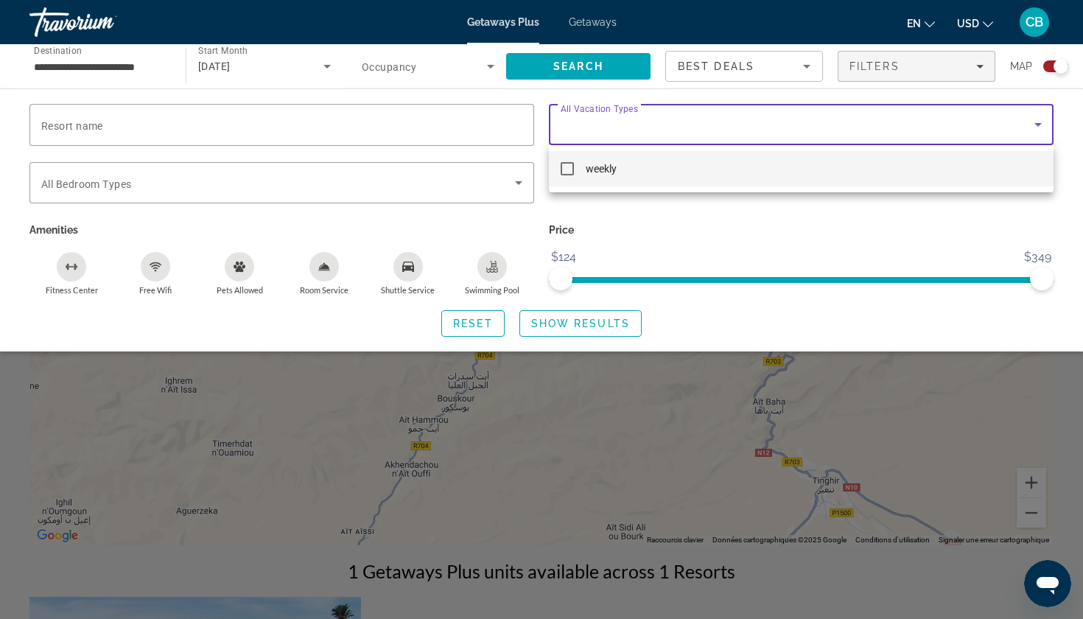
click at [403, 130] on div at bounding box center [541, 309] width 1083 height 619
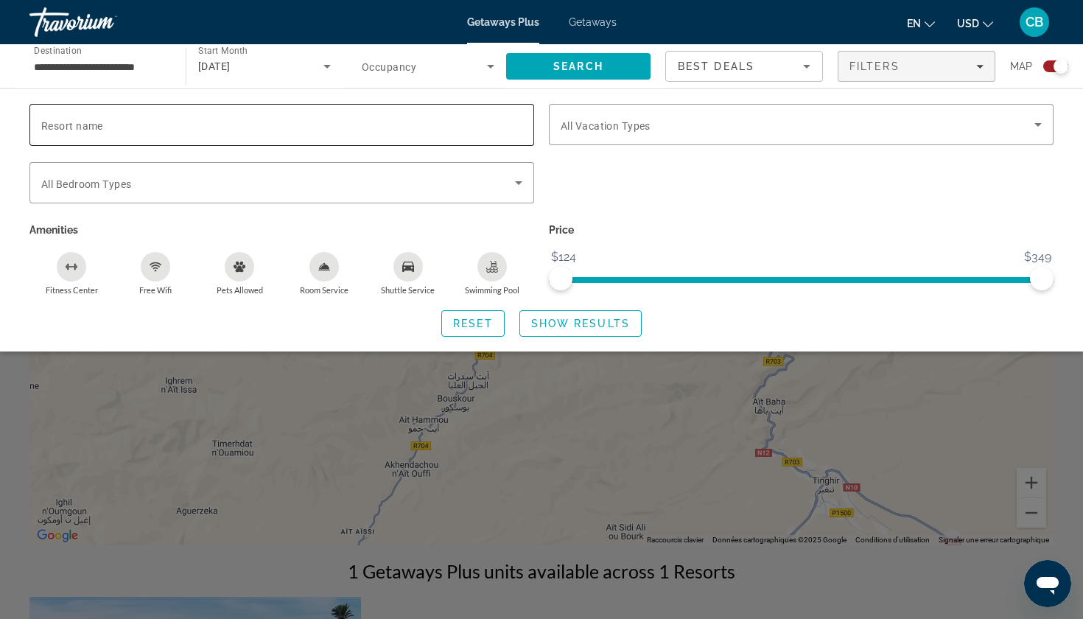
click at [403, 130] on input "Resort name" at bounding box center [281, 125] width 481 height 18
click at [411, 172] on div "Search widget" at bounding box center [281, 182] width 481 height 41
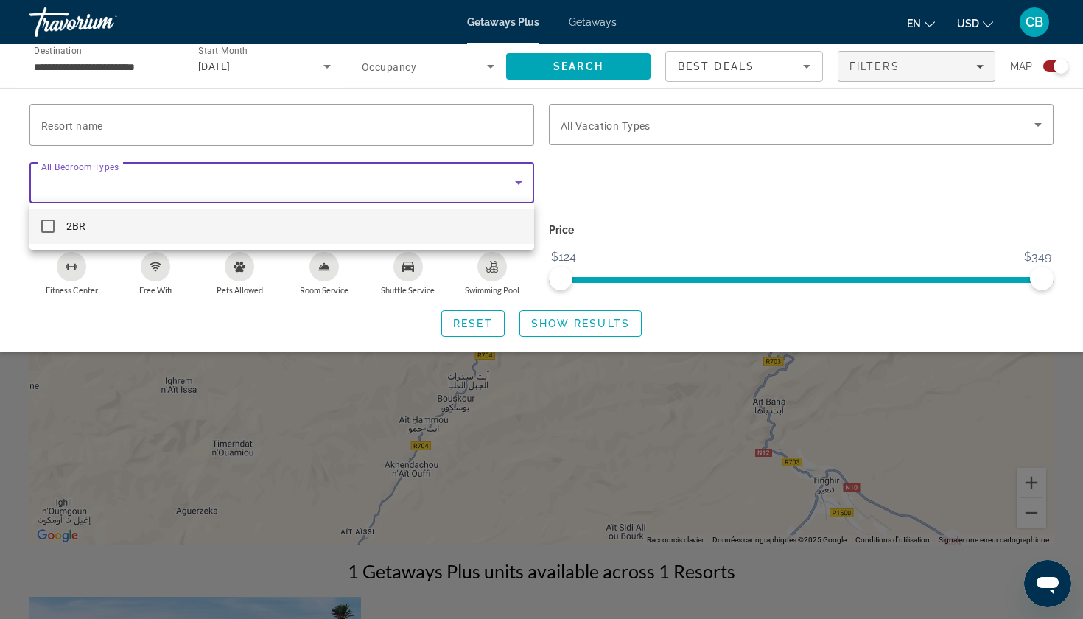
click at [976, 451] on div at bounding box center [541, 309] width 1083 height 619
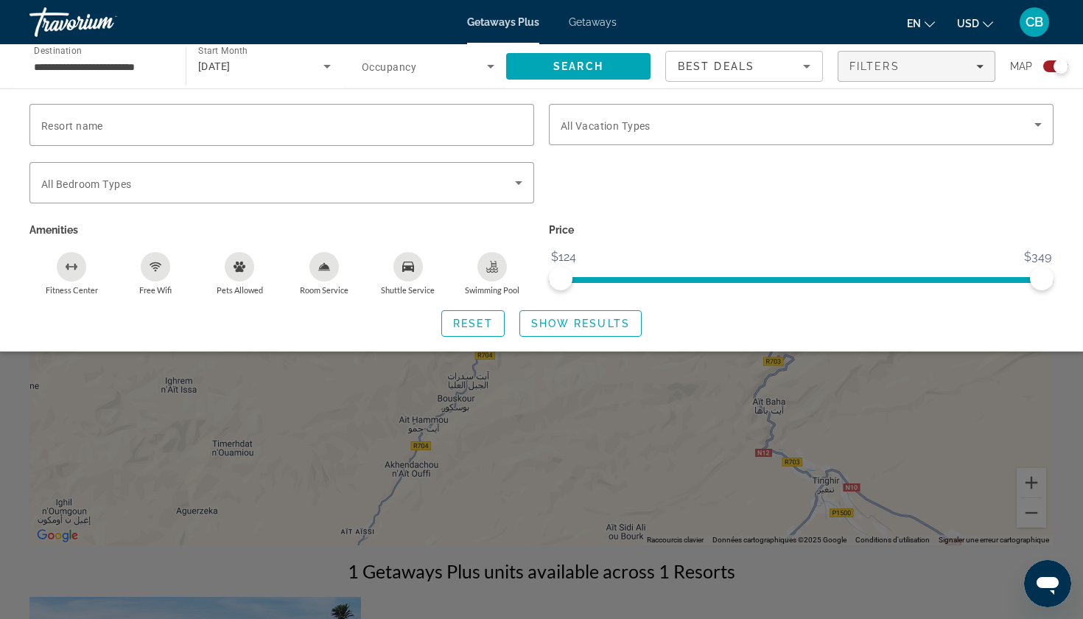
click at [994, 487] on div "Search widget" at bounding box center [541, 420] width 1083 height 398
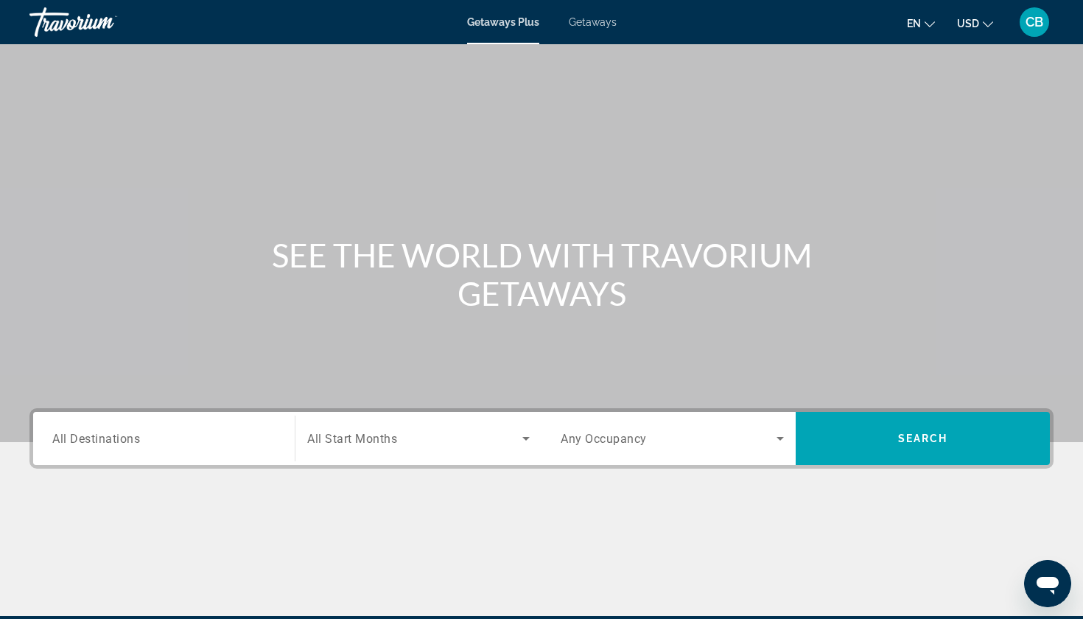
click at [382, 440] on span "All Start Months" at bounding box center [352, 439] width 90 height 14
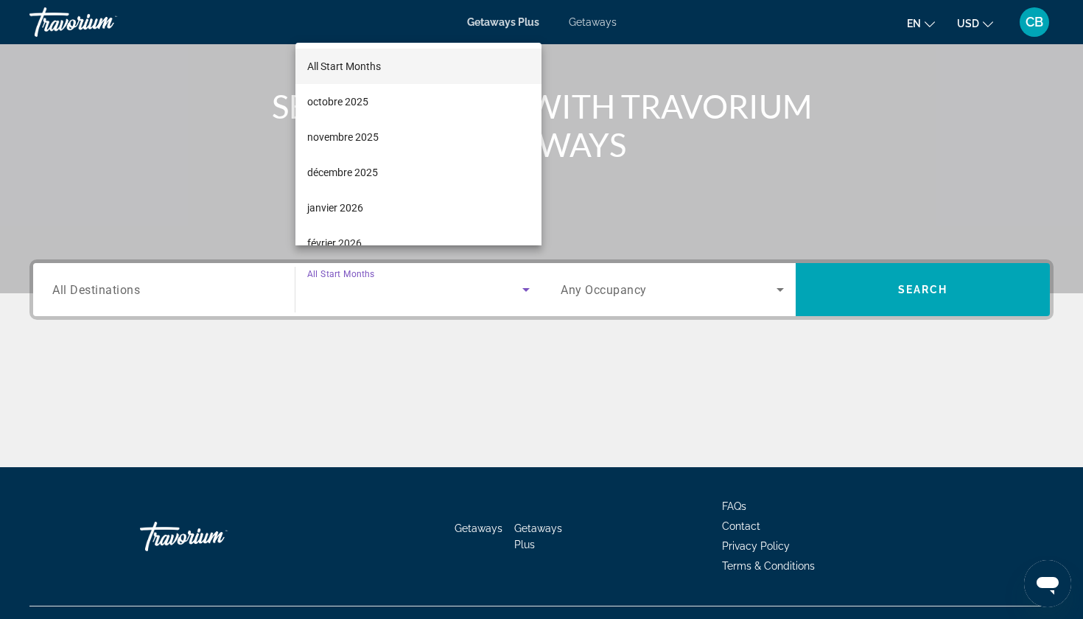
scroll to position [177, 0]
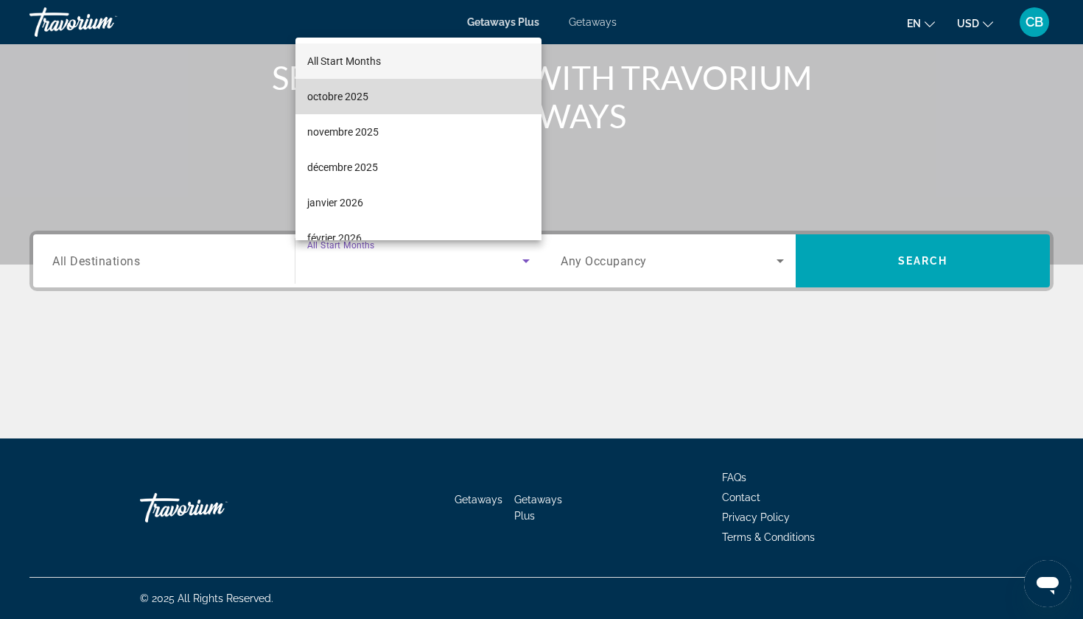
click at [382, 87] on mat-option "octobre 2025" at bounding box center [418, 96] width 246 height 35
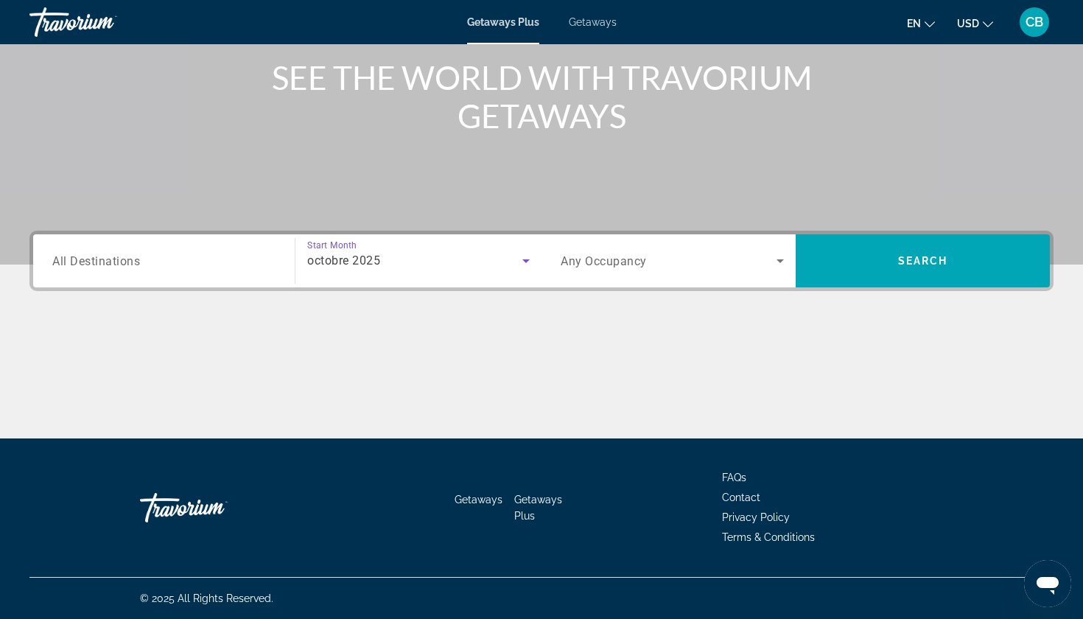
click at [616, 283] on div "Occupancy Any Occupancy" at bounding box center [672, 260] width 247 height 53
click at [600, 250] on div "Search widget" at bounding box center [671, 260] width 223 height 41
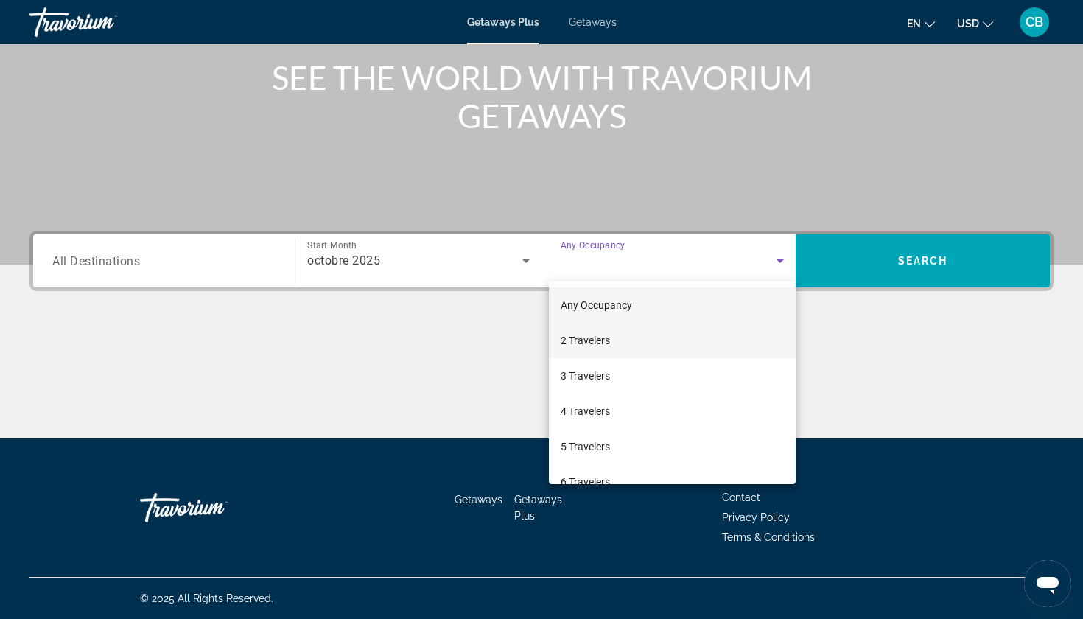
click at [630, 334] on mat-option "2 Travelers" at bounding box center [672, 340] width 247 height 35
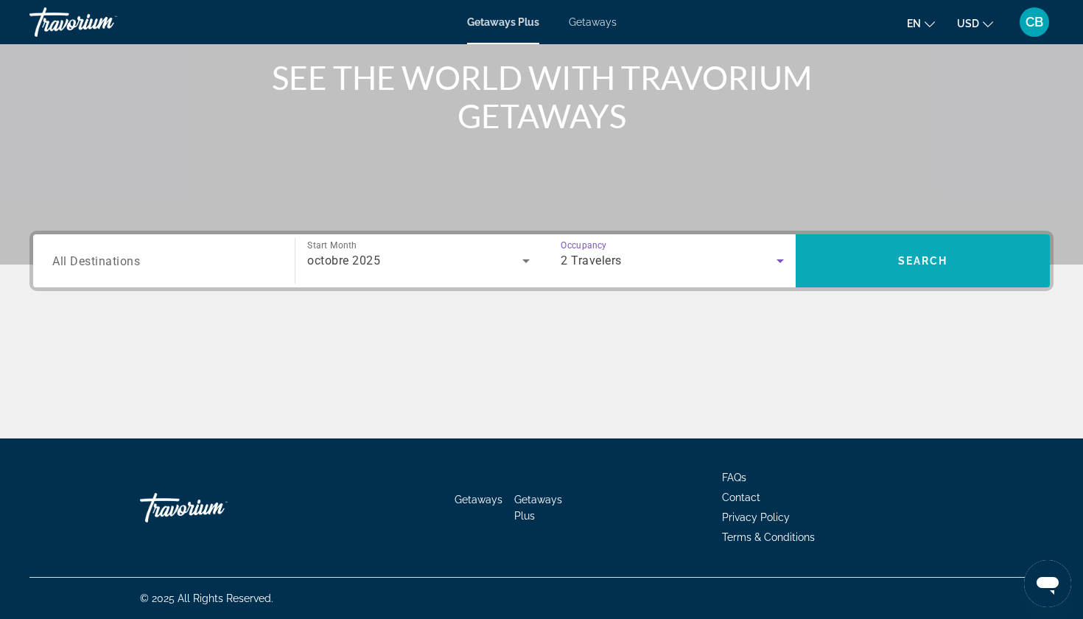
click at [893, 258] on span "Search" at bounding box center [922, 260] width 254 height 35
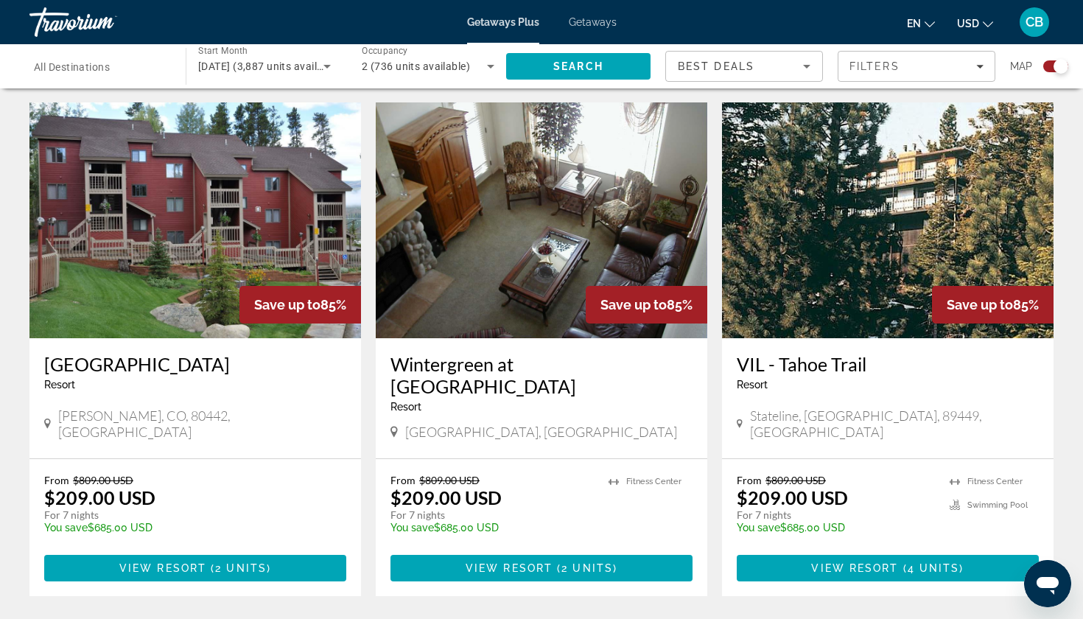
scroll to position [2046, 0]
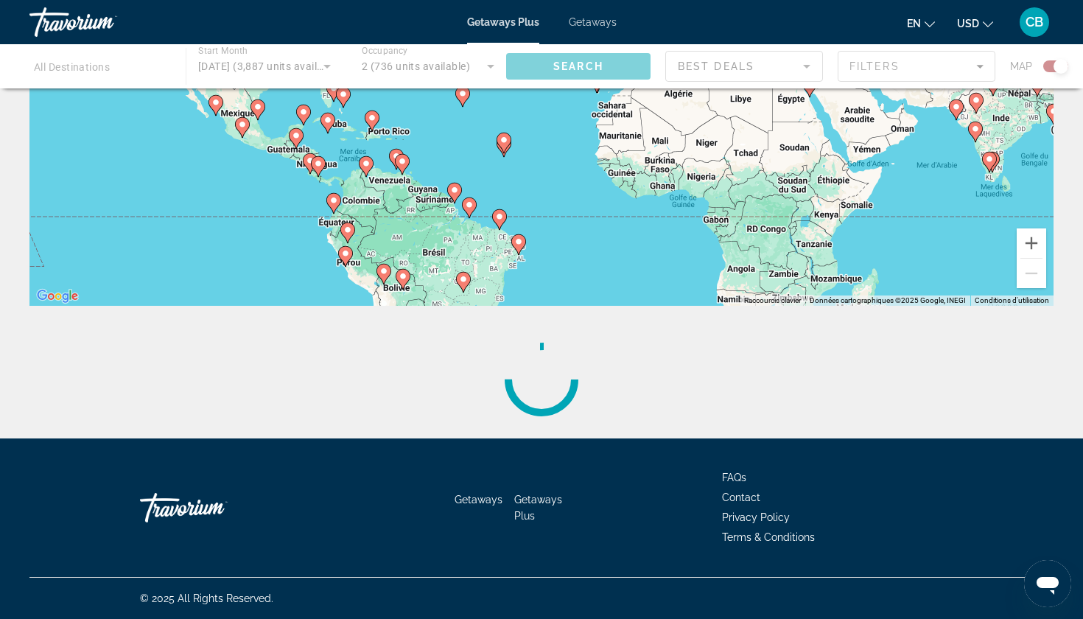
scroll to position [239, 0]
